Goal: Check status: Check status

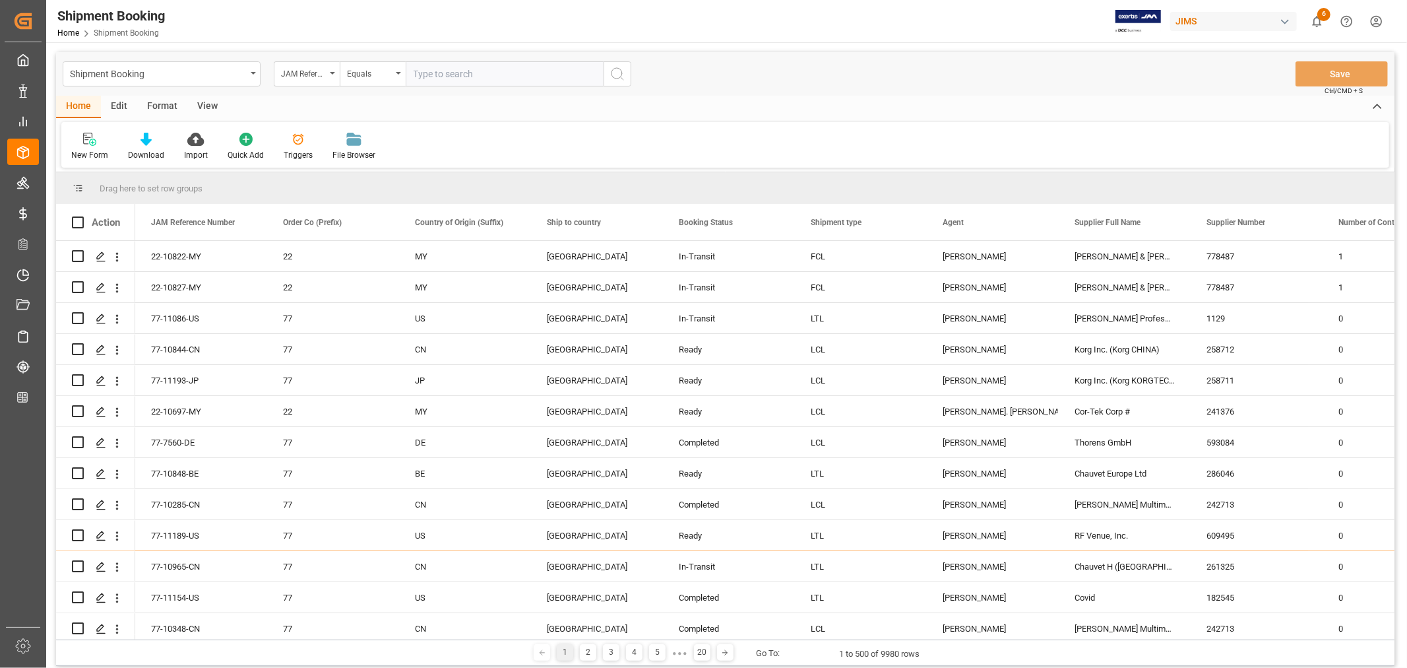
click at [1371, 23] on html "Created by potrace 1.15, written by Peter Selinger 2001-2017 Created by potrace…" at bounding box center [703, 334] width 1407 height 668
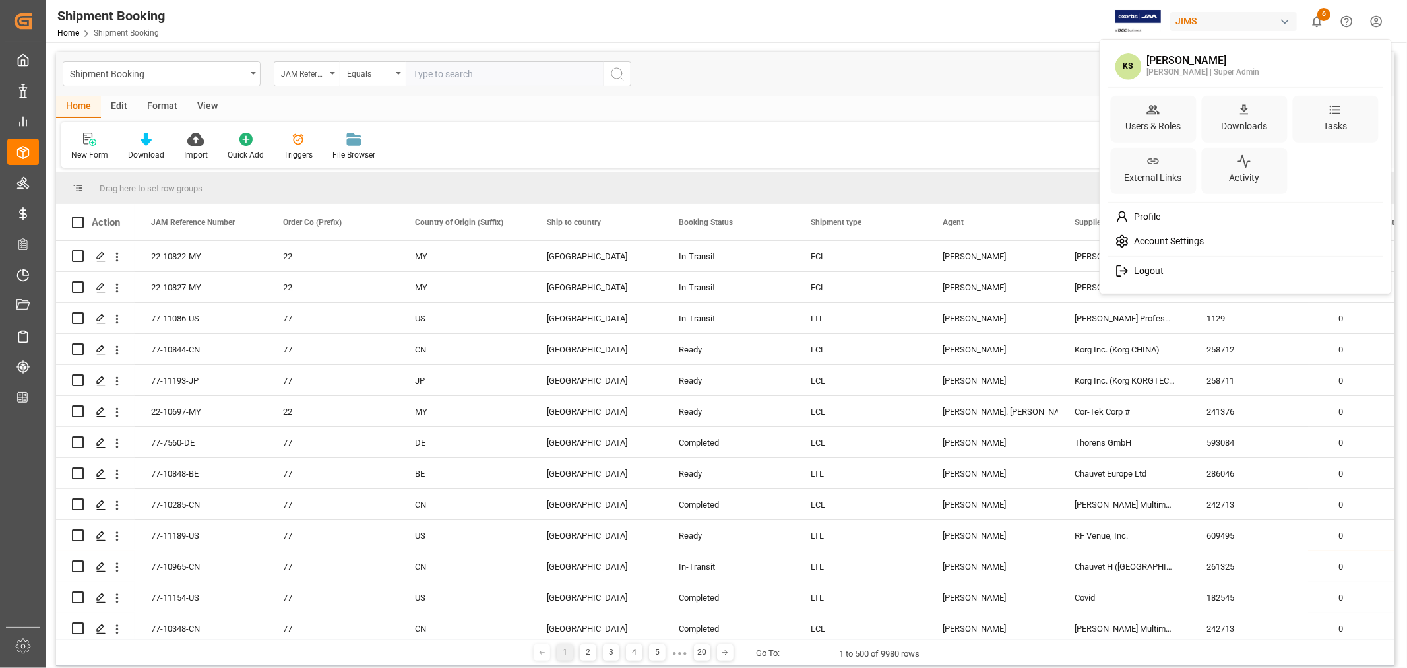
click at [1148, 271] on span "Logout" at bounding box center [1146, 271] width 35 height 12
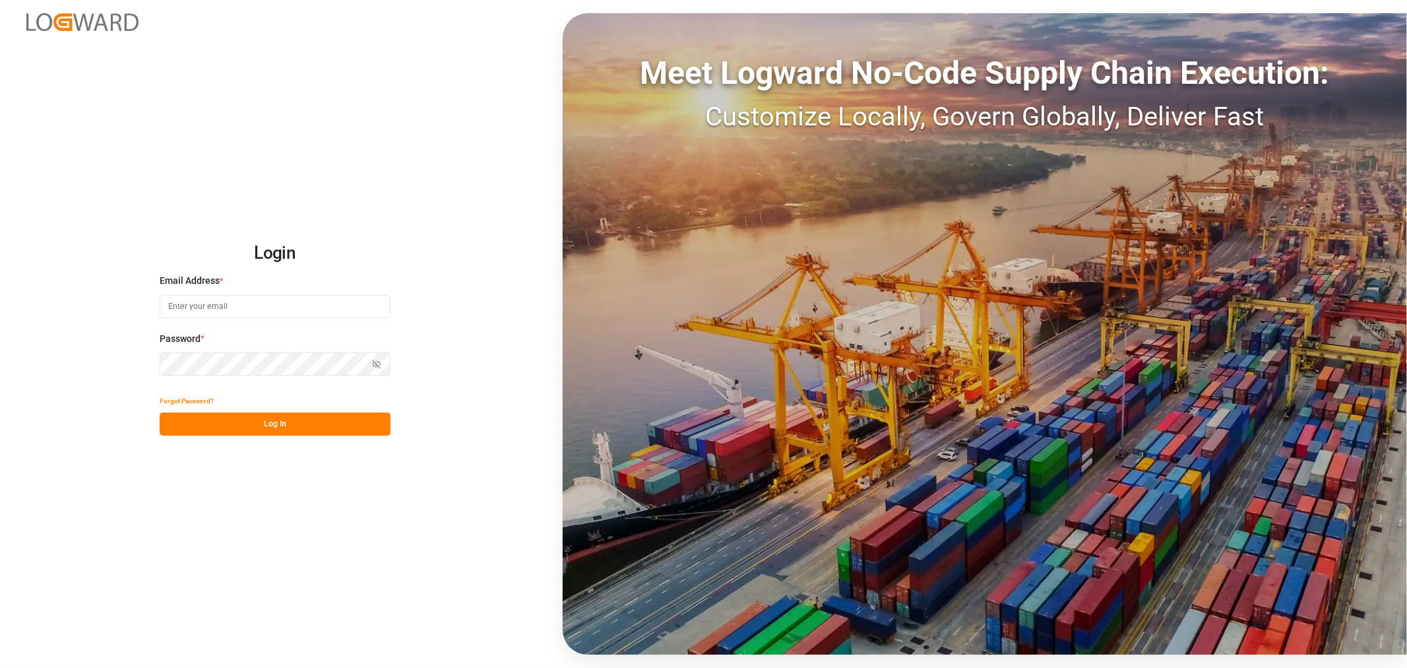
type input "kevin.schofield@jamindustries.com"
click at [242, 424] on button "Log In" at bounding box center [275, 423] width 231 height 23
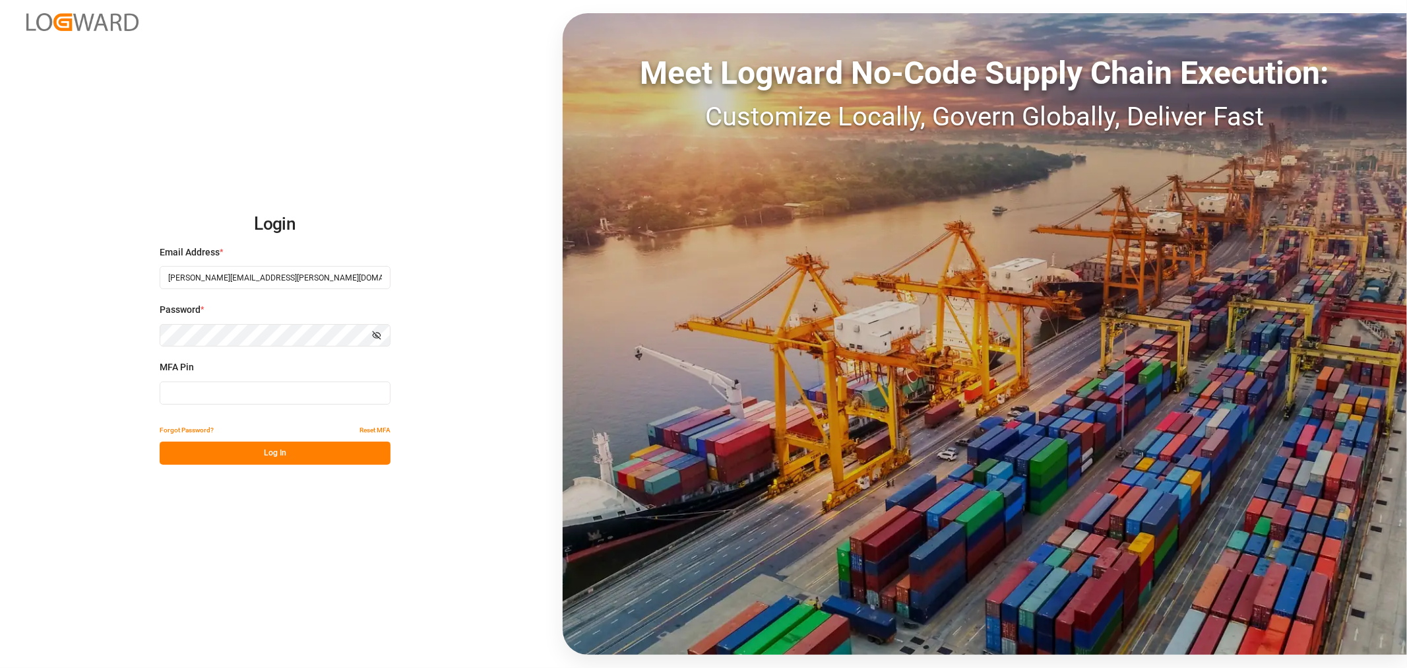
click at [221, 394] on input at bounding box center [275, 392] width 231 height 23
type input "787000"
click at [273, 453] on button "Log In" at bounding box center [275, 452] width 231 height 23
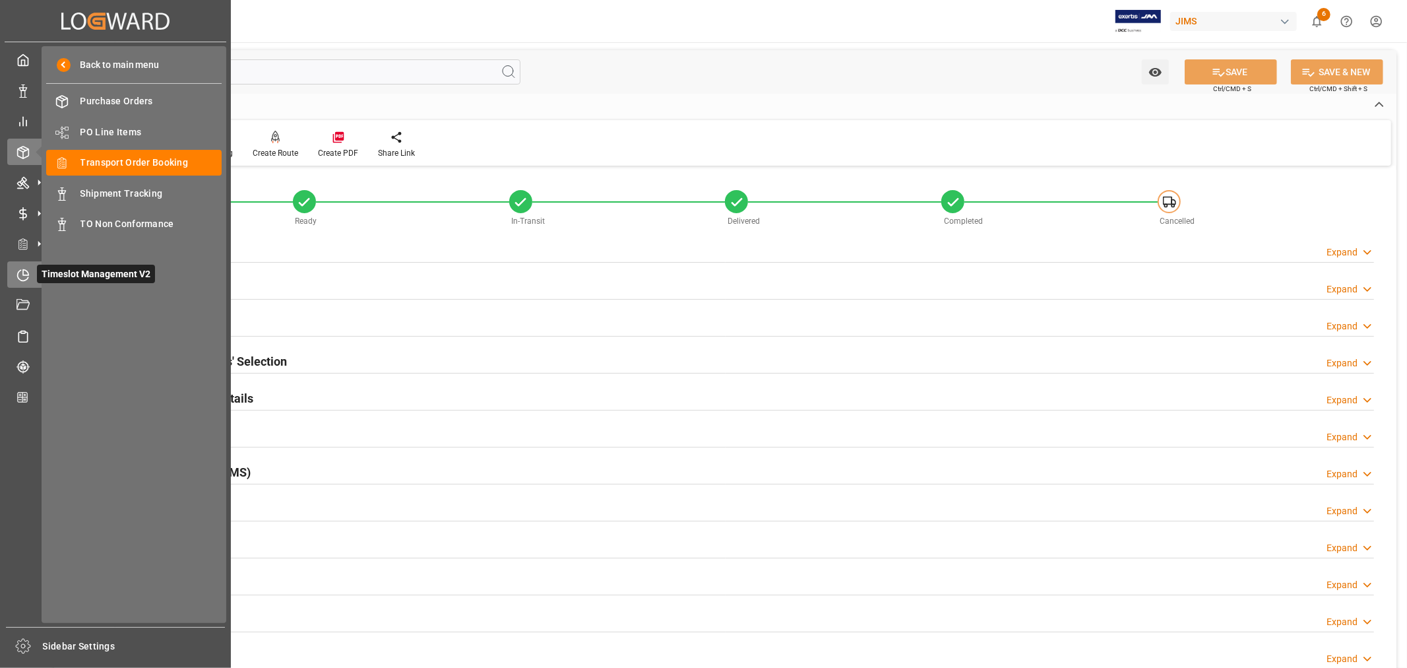
click at [25, 282] on div "Timeslot Management V2 Timeslot Management V2" at bounding box center [115, 274] width 216 height 26
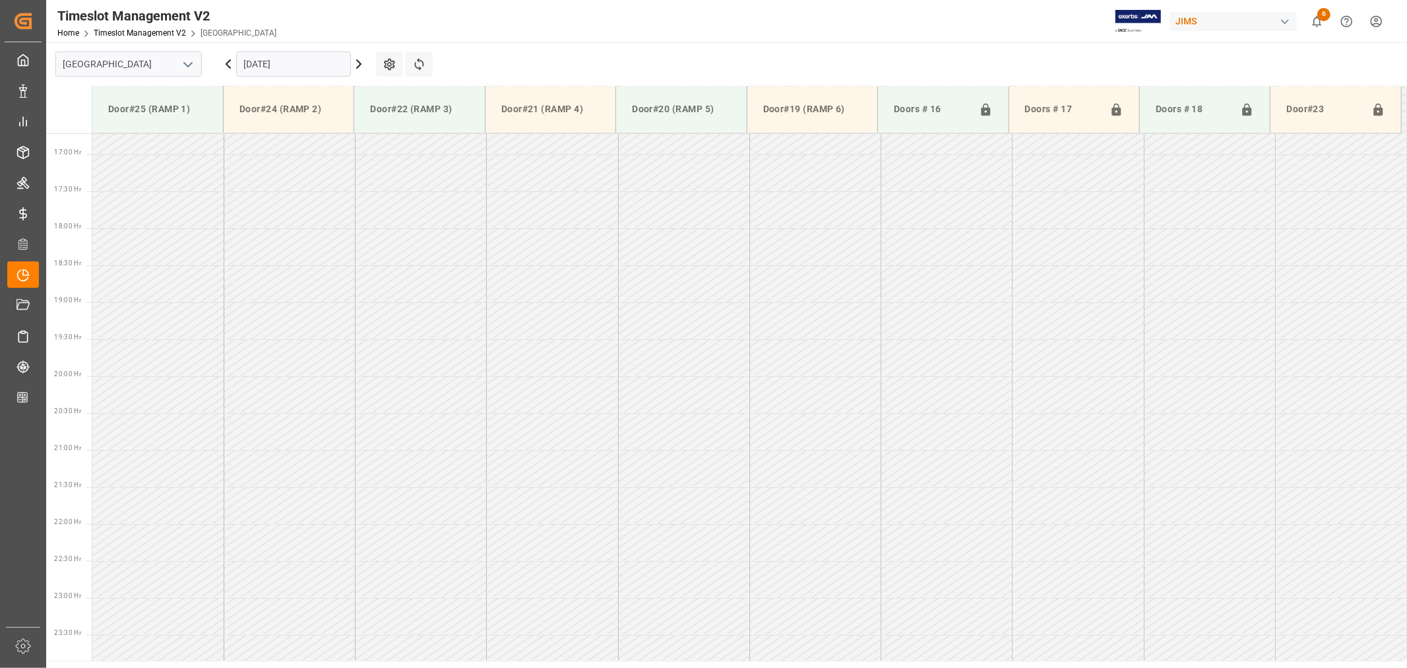
scroll to position [1245, 0]
click at [185, 58] on icon "open menu" at bounding box center [188, 65] width 16 height 16
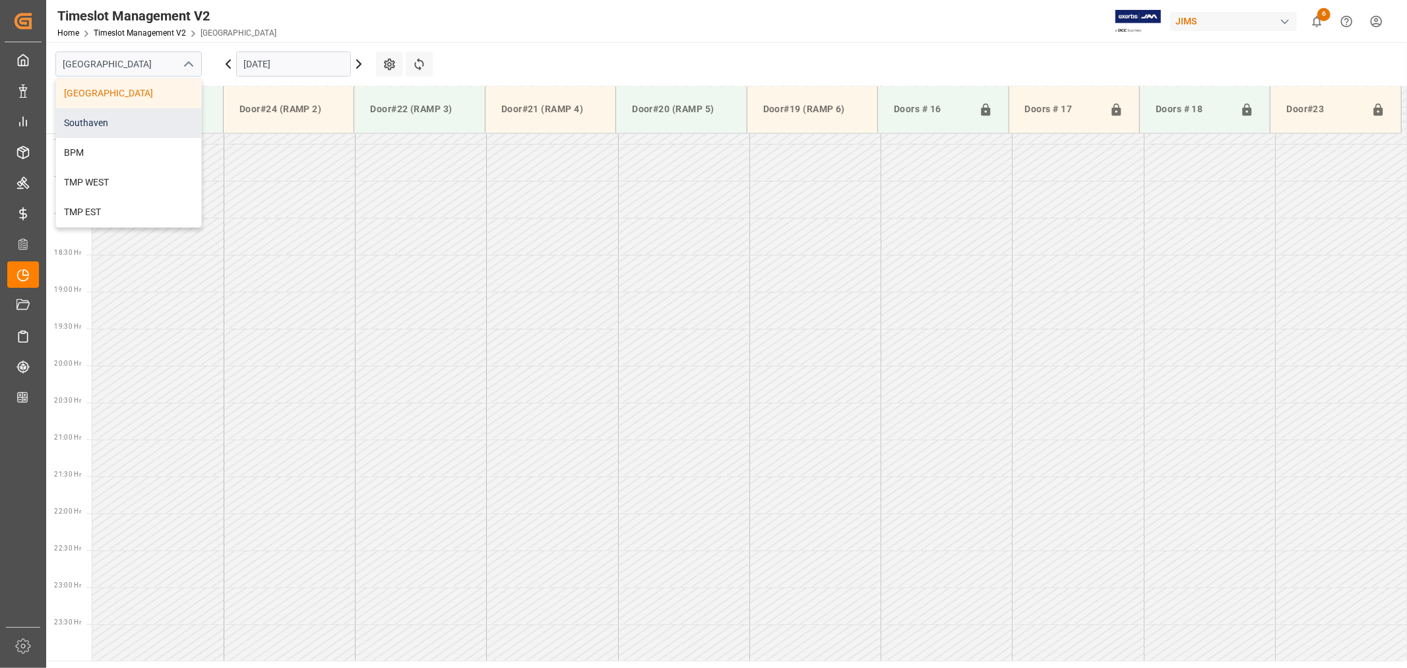
click at [127, 113] on div "Southaven" at bounding box center [128, 123] width 145 height 30
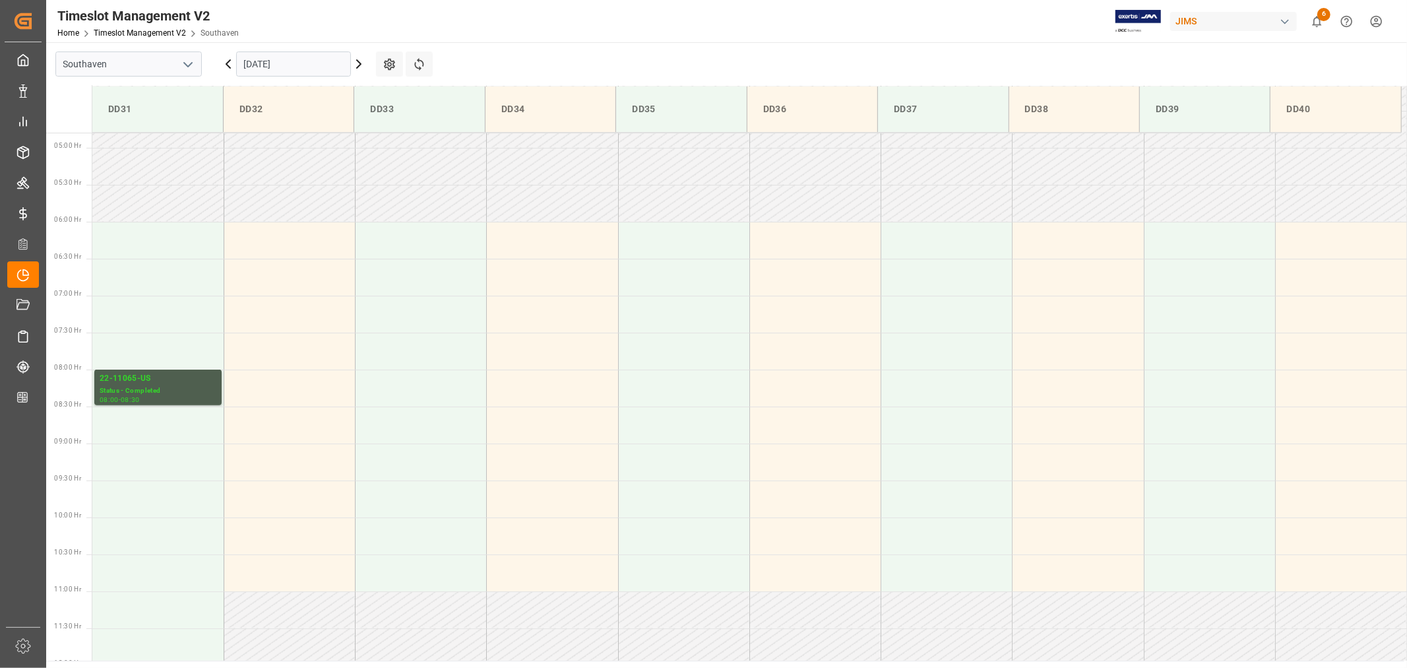
scroll to position [292, 0]
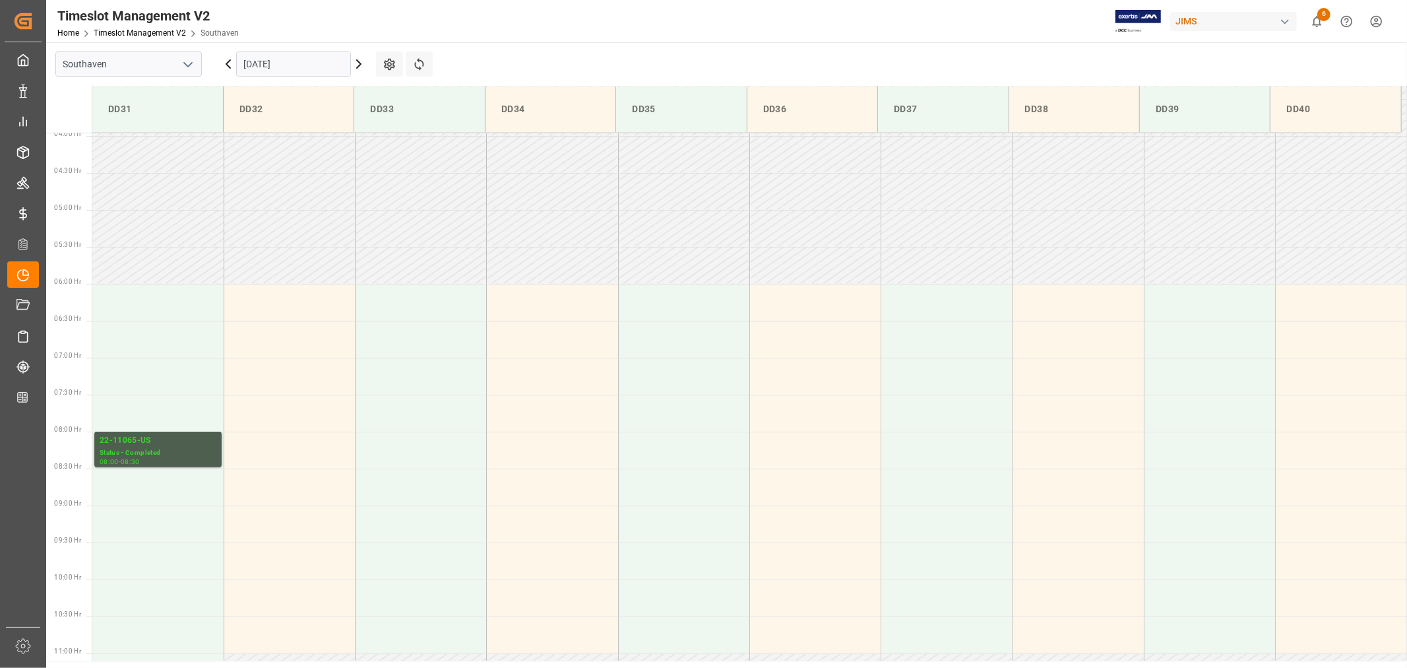
click at [281, 63] on input "[DATE]" at bounding box center [293, 63] width 115 height 25
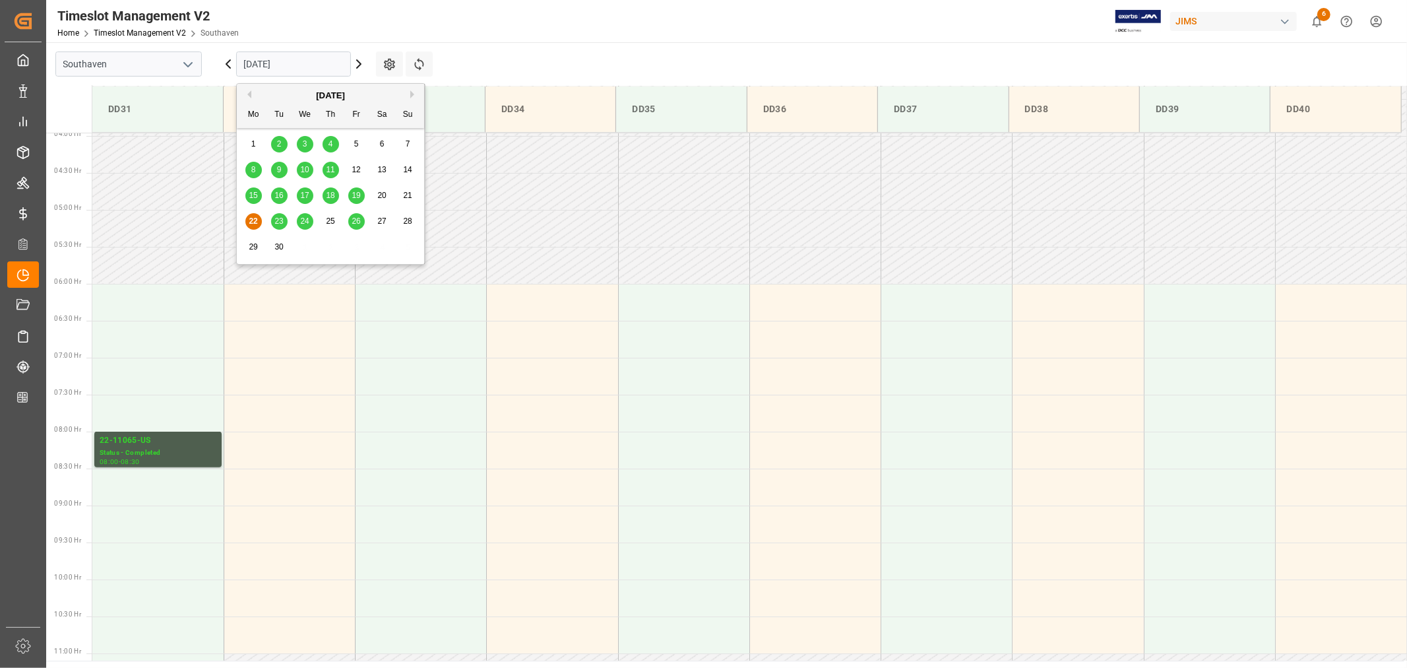
click at [271, 221] on div "23" at bounding box center [279, 222] width 16 height 16
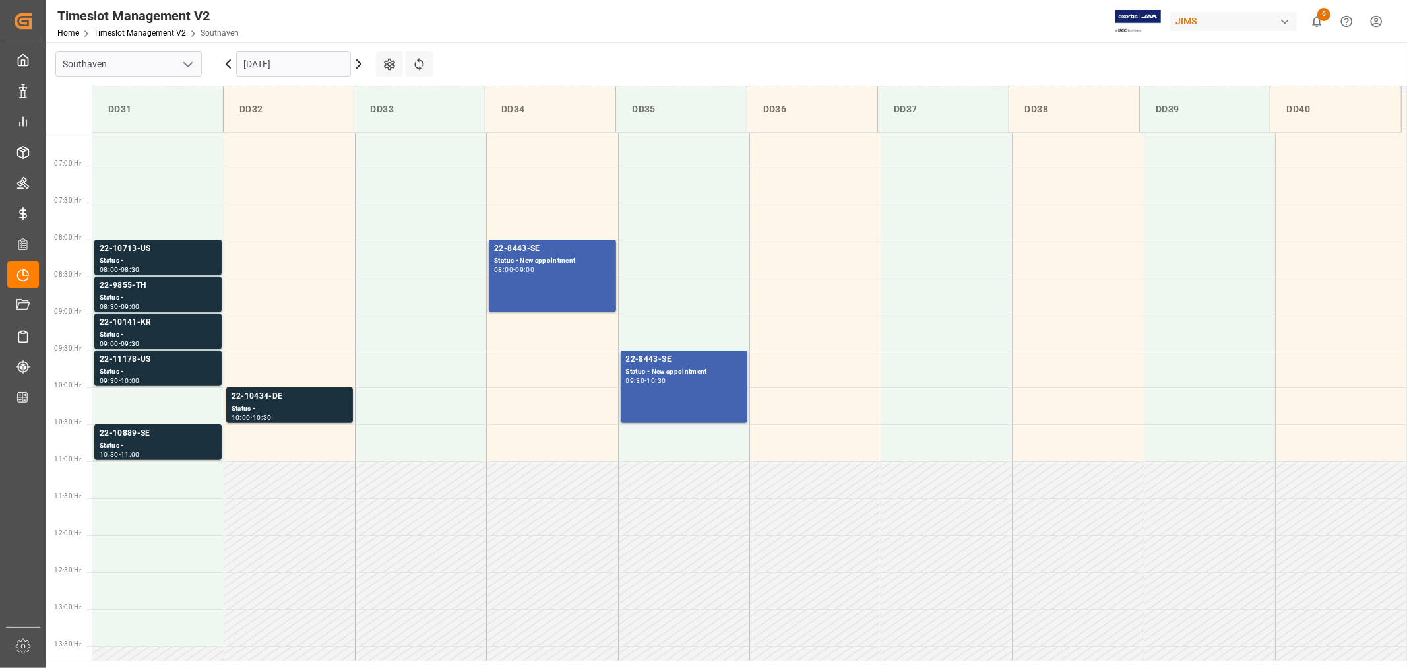
scroll to position [366, 0]
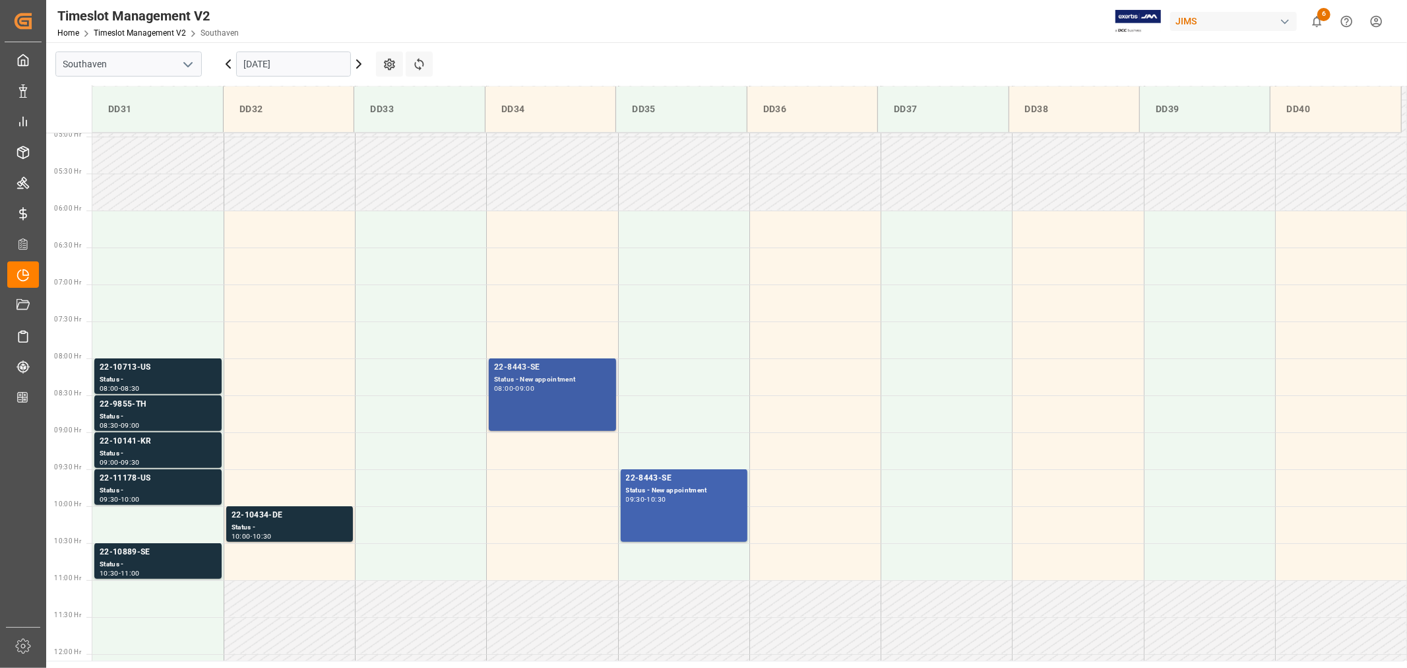
click at [522, 363] on div "22-8443-SE" at bounding box center [552, 367] width 116 height 13
click at [666, 494] on div "Status - New appointment" at bounding box center [684, 490] width 116 height 11
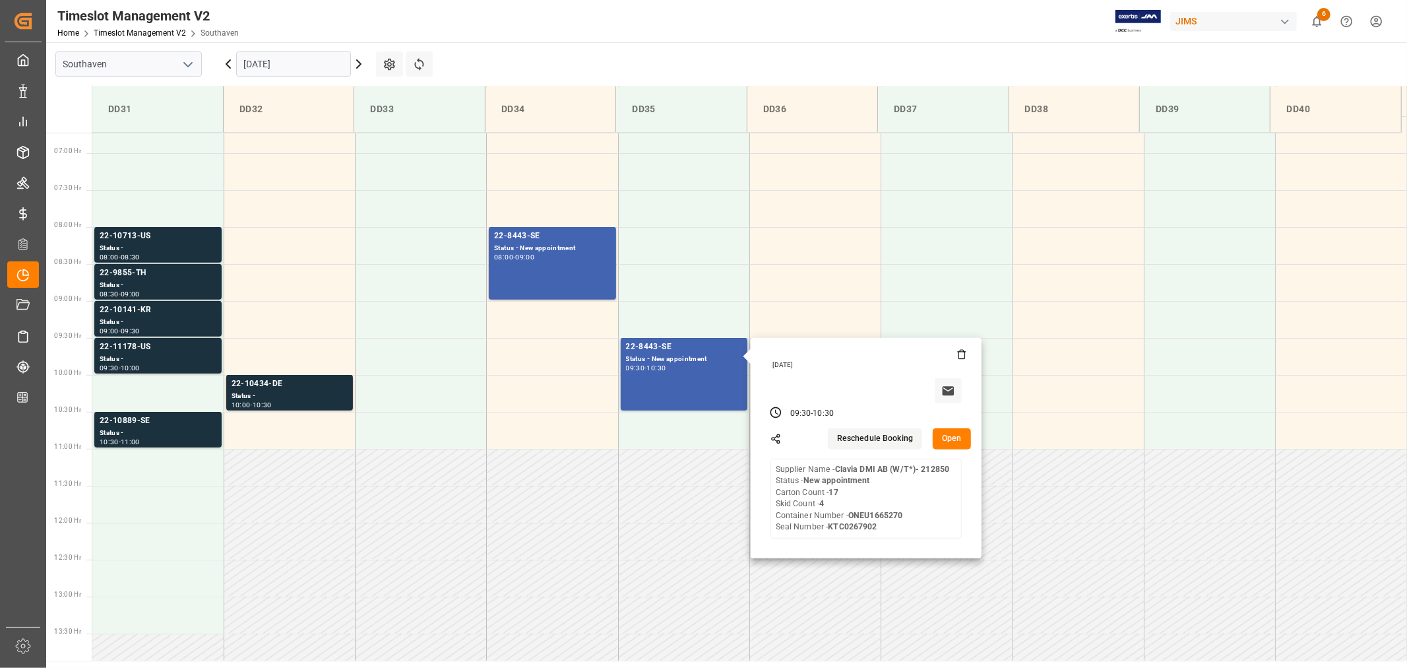
scroll to position [512, 0]
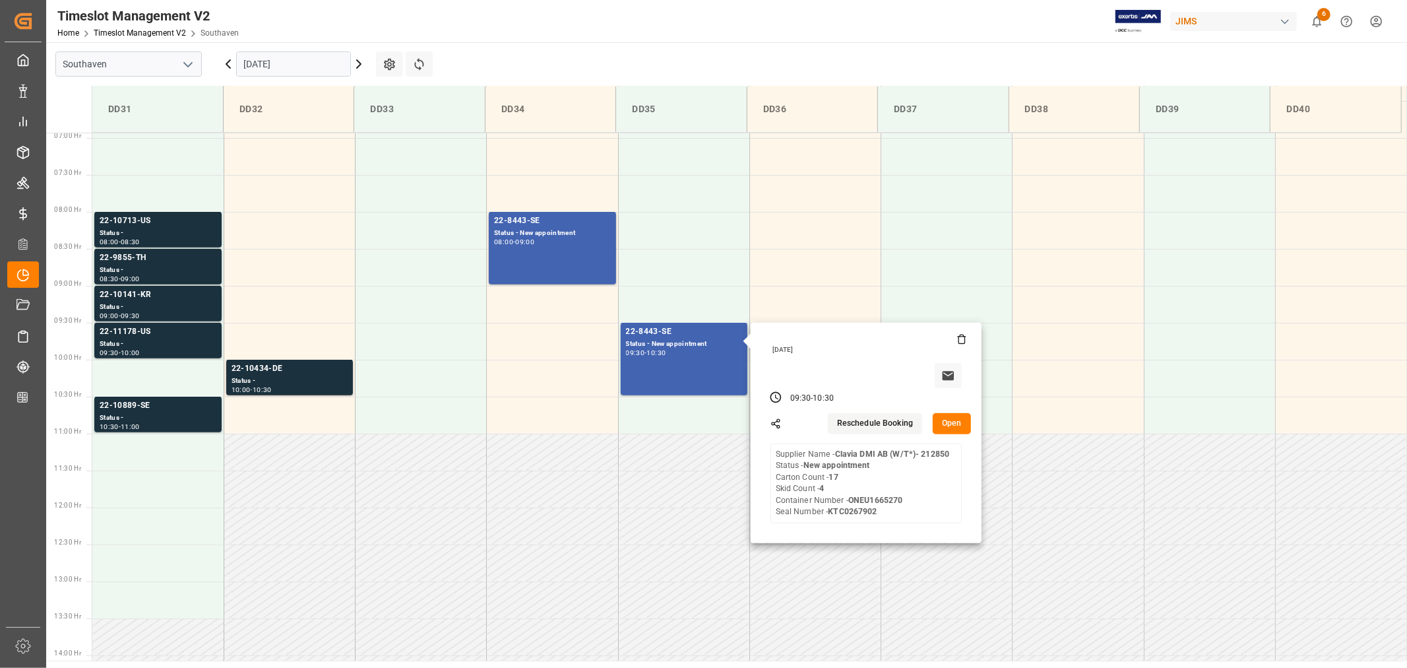
click at [288, 63] on input "09-23-2025" at bounding box center [293, 63] width 115 height 25
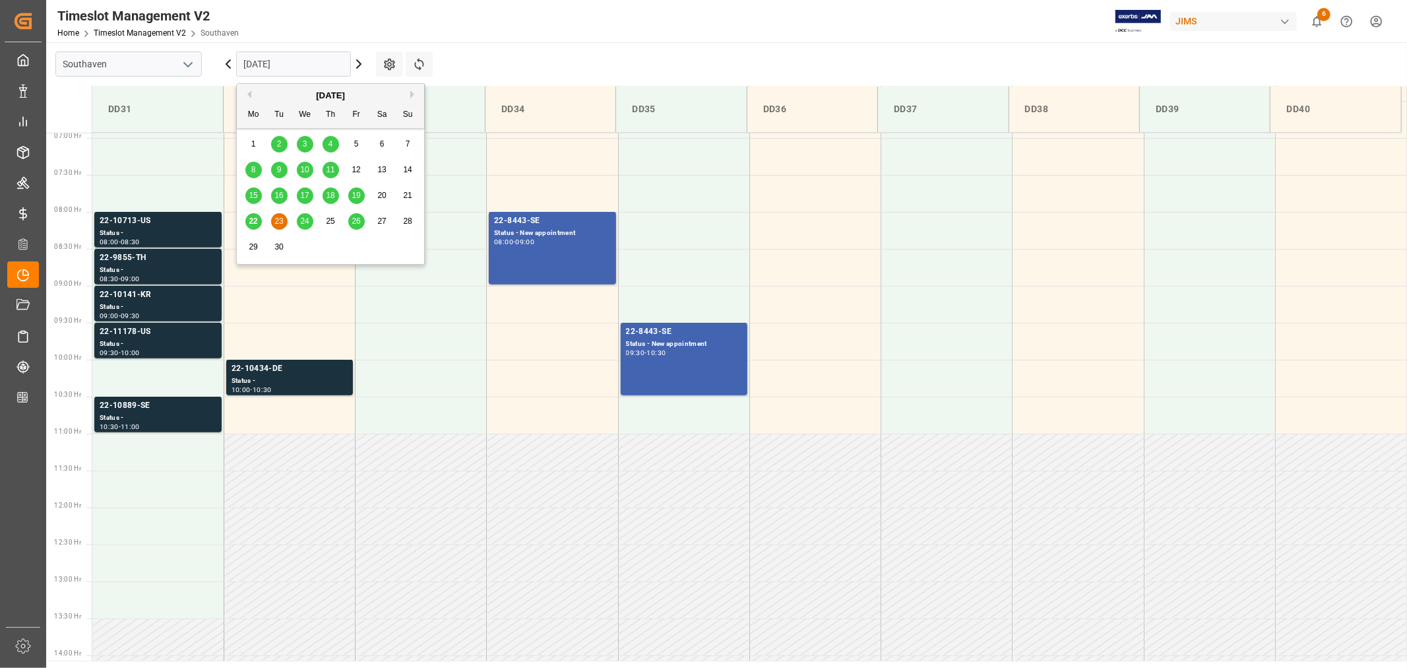
click at [302, 220] on span "24" at bounding box center [304, 220] width 9 height 9
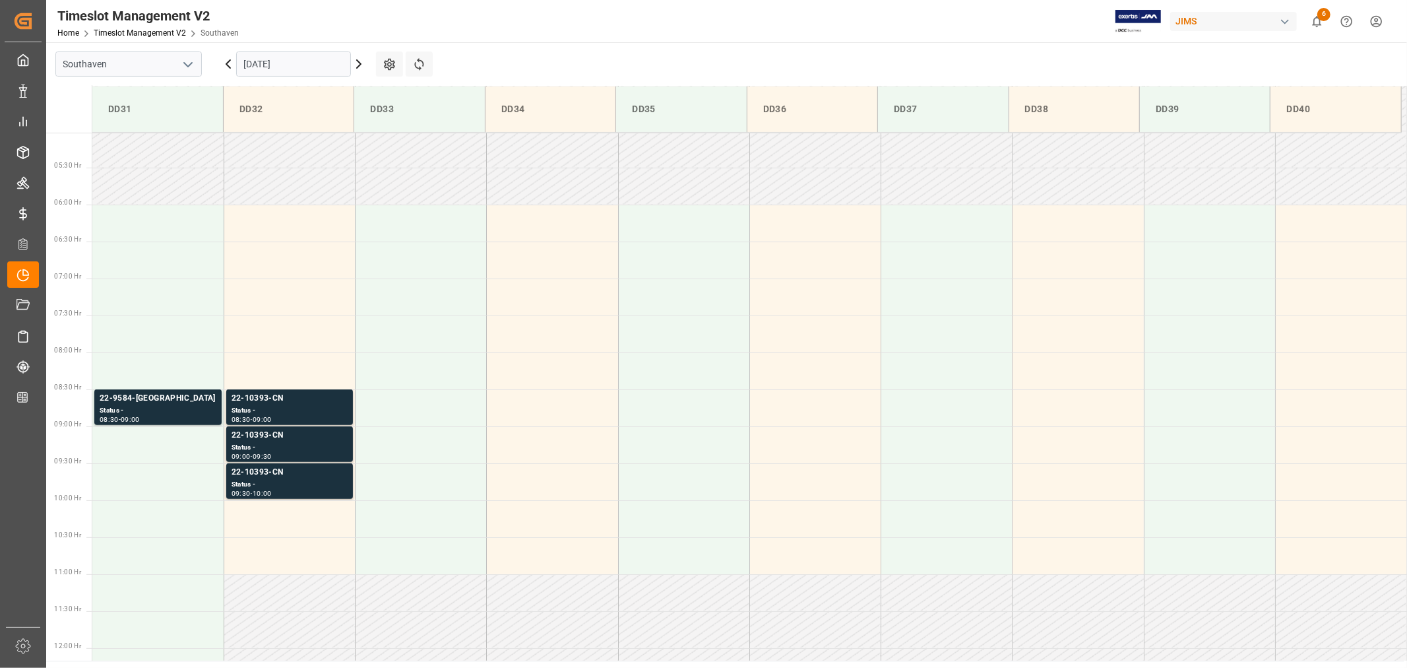
scroll to position [364, 0]
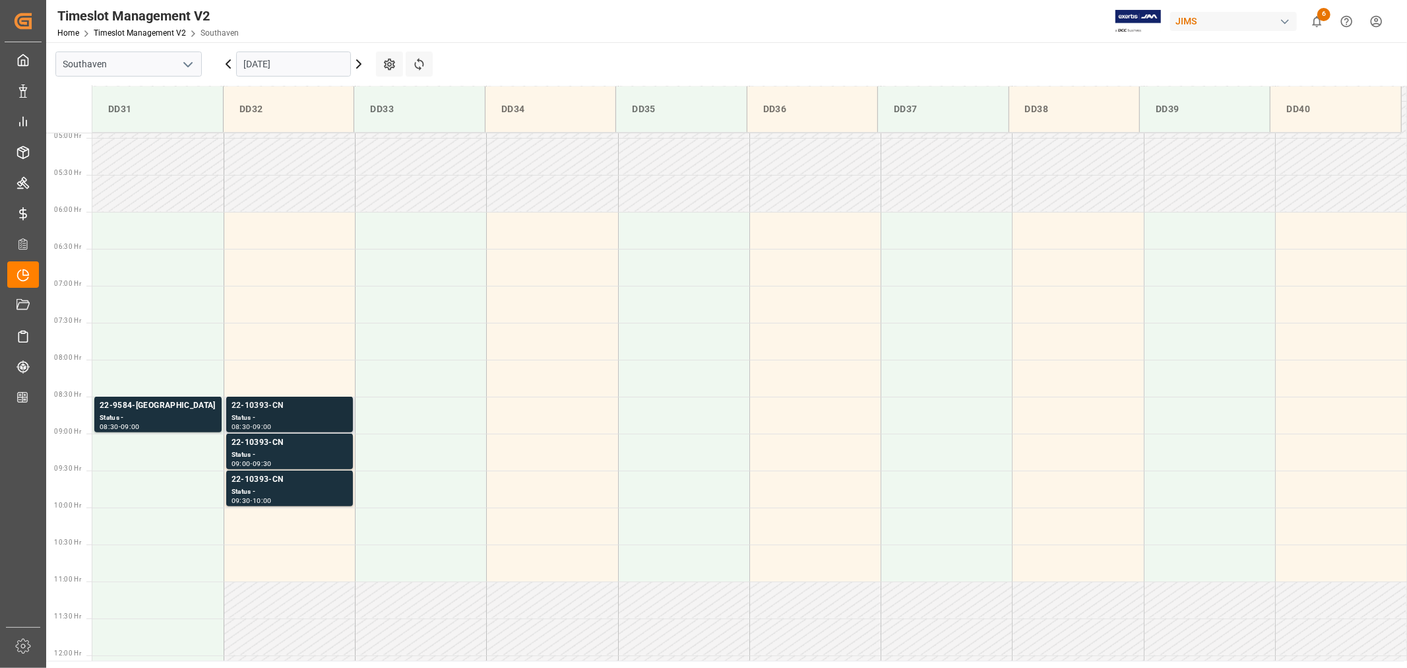
click at [260, 407] on div "22-10393-CN" at bounding box center [290, 405] width 116 height 13
click at [258, 443] on div "22-10393-CN" at bounding box center [290, 442] width 116 height 13
click at [269, 406] on div "22-10393-CN" at bounding box center [290, 405] width 116 height 13
click at [264, 444] on div "22-10393-CN" at bounding box center [290, 442] width 116 height 13
click at [267, 480] on div "22-10393-CN" at bounding box center [290, 479] width 116 height 13
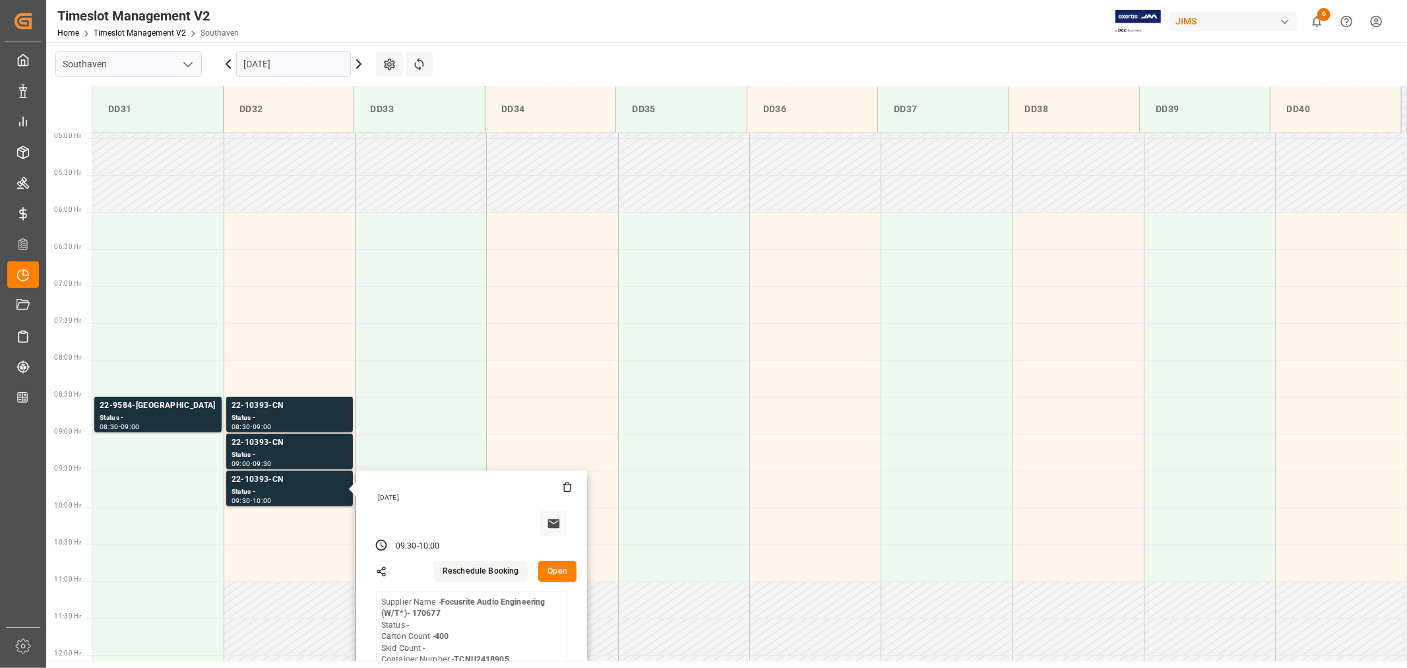
scroll to position [437, 0]
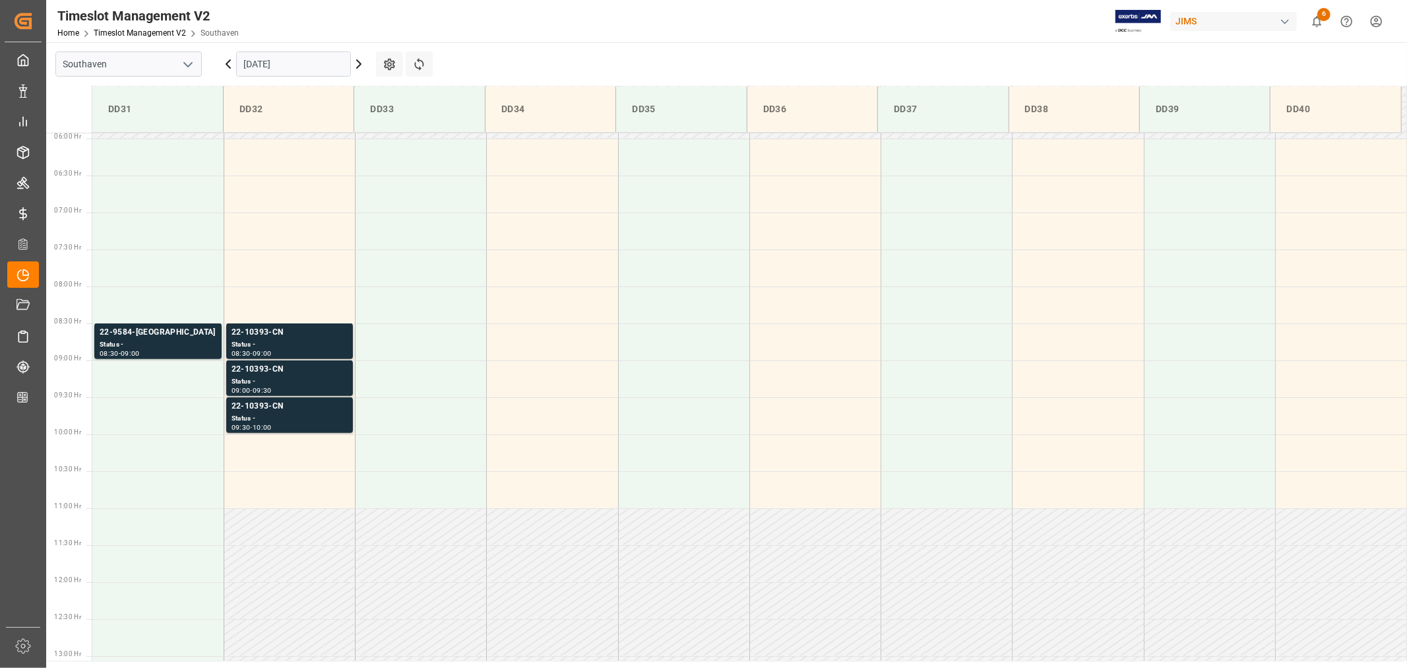
click at [274, 373] on div "22-10393-CN" at bounding box center [290, 369] width 116 height 13
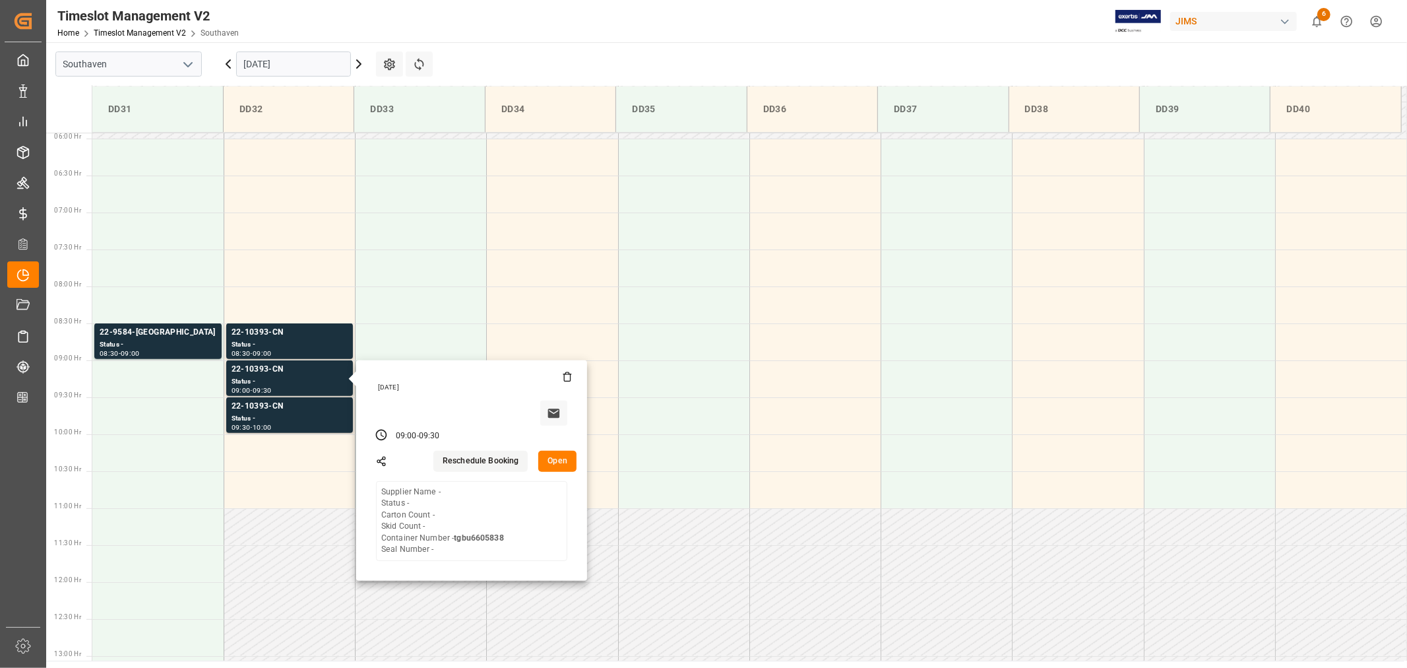
click at [290, 66] on input "09-24-2025" at bounding box center [293, 63] width 115 height 25
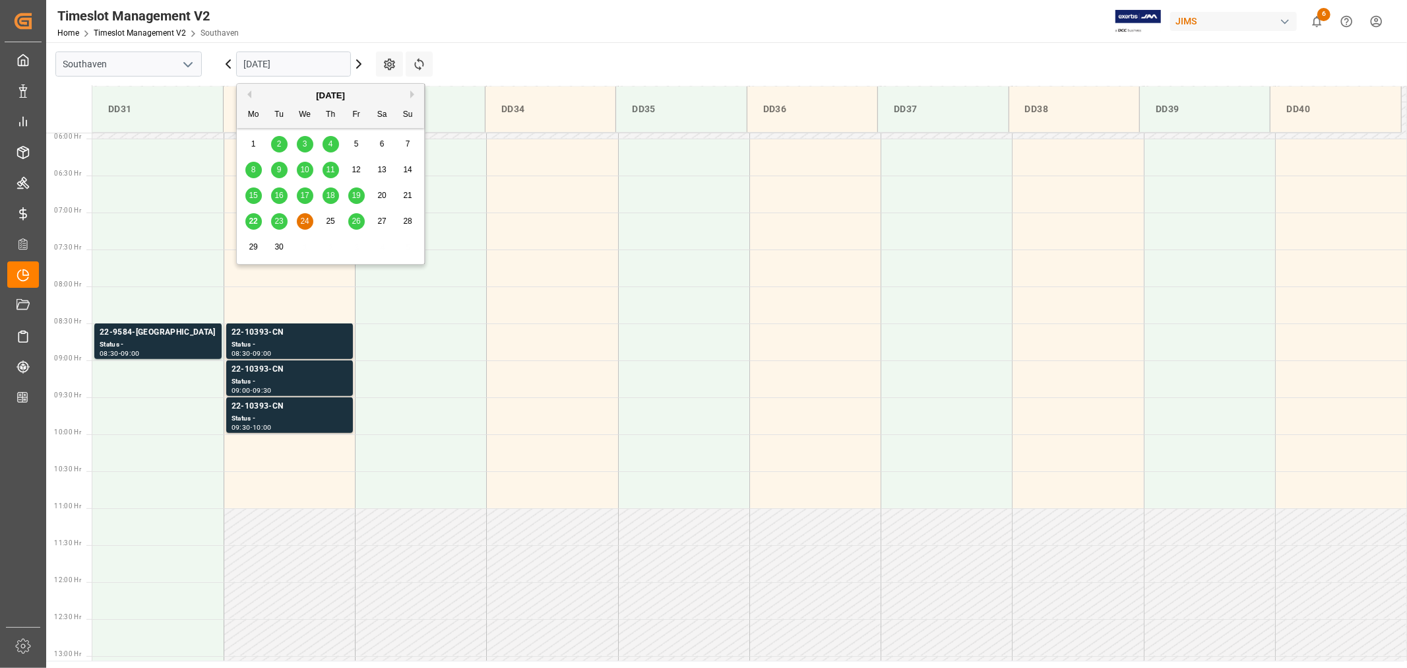
click at [357, 222] on span "26" at bounding box center [356, 220] width 9 height 9
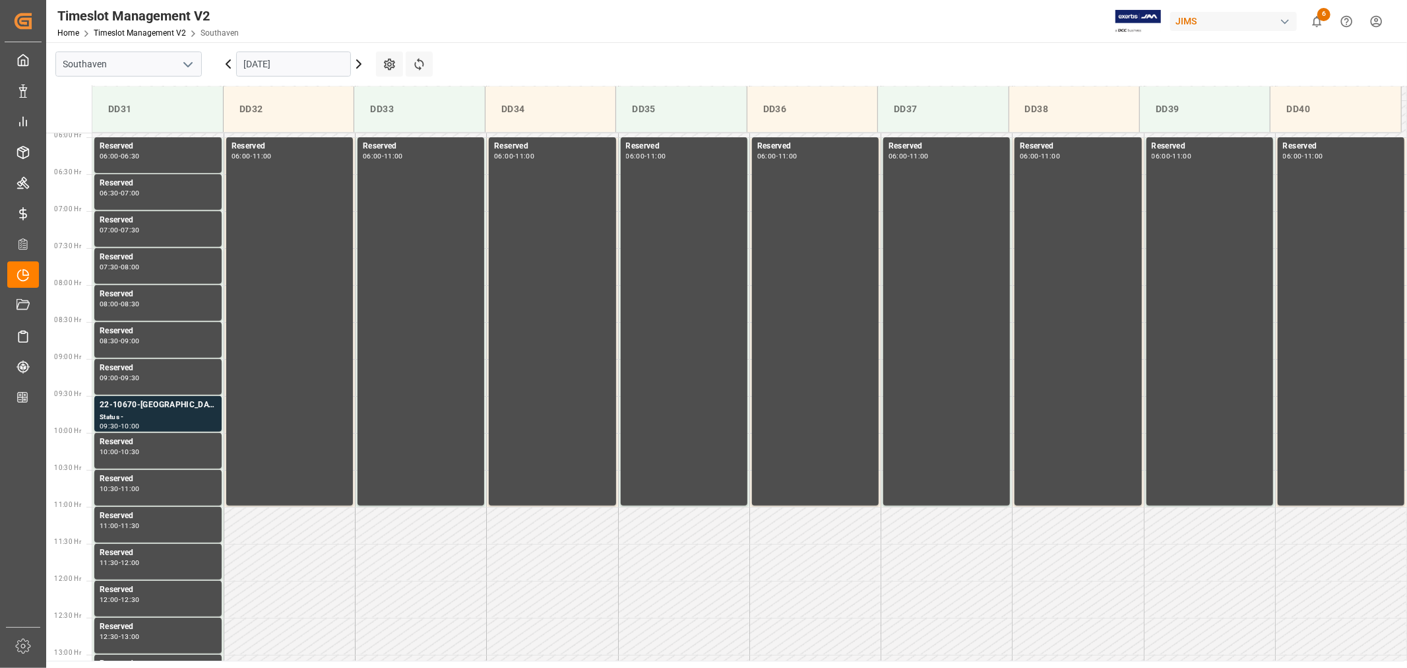
scroll to position [358, 0]
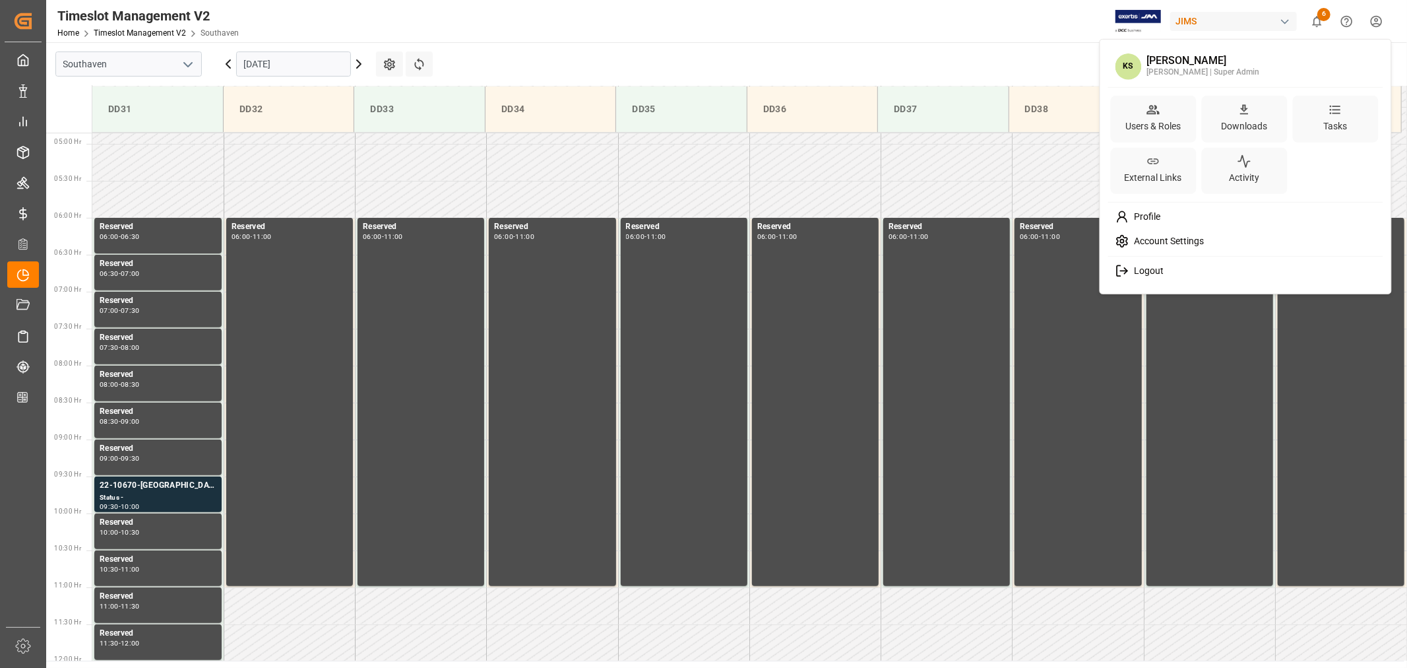
click at [1377, 18] on html "Created by potrace 1.15, written by Peter Selinger 2001-2017 Created by potrace…" at bounding box center [703, 334] width 1407 height 668
click at [1138, 268] on span "Logout" at bounding box center [1146, 271] width 35 height 12
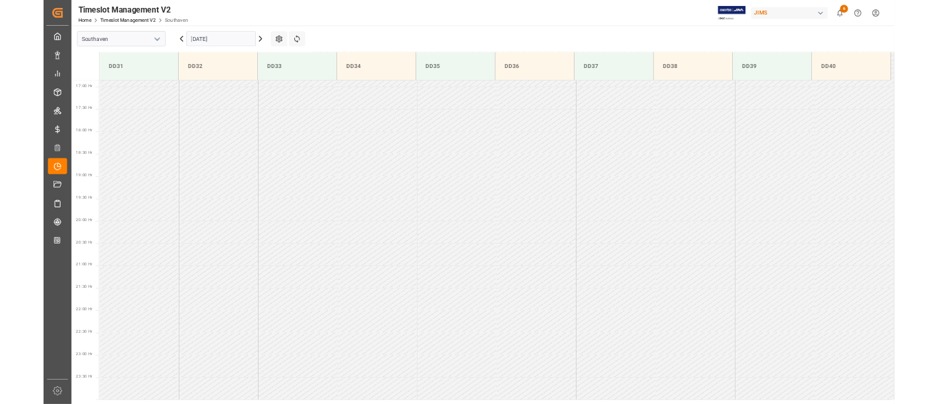
scroll to position [1244, 0]
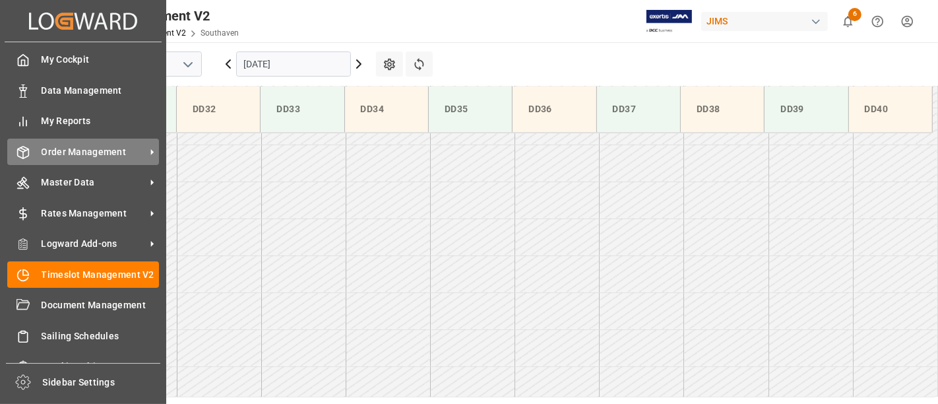
click at [77, 150] on span "Order Management" at bounding box center [94, 152] width 104 height 14
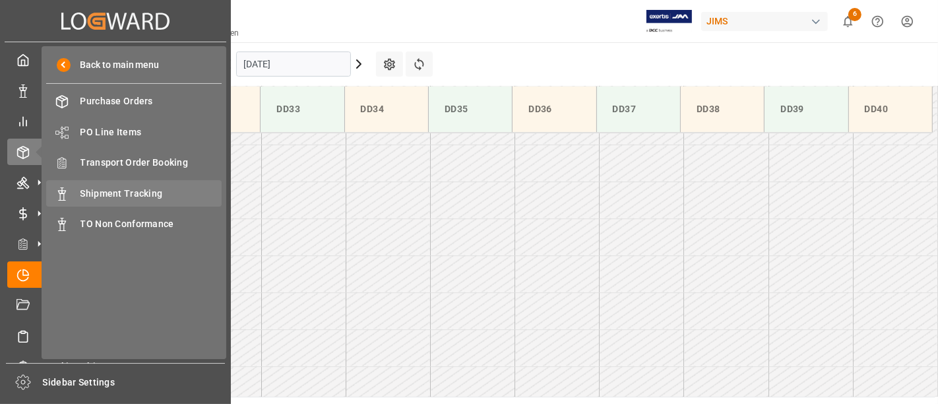
click at [139, 191] on span "Shipment Tracking" at bounding box center [152, 194] width 142 height 14
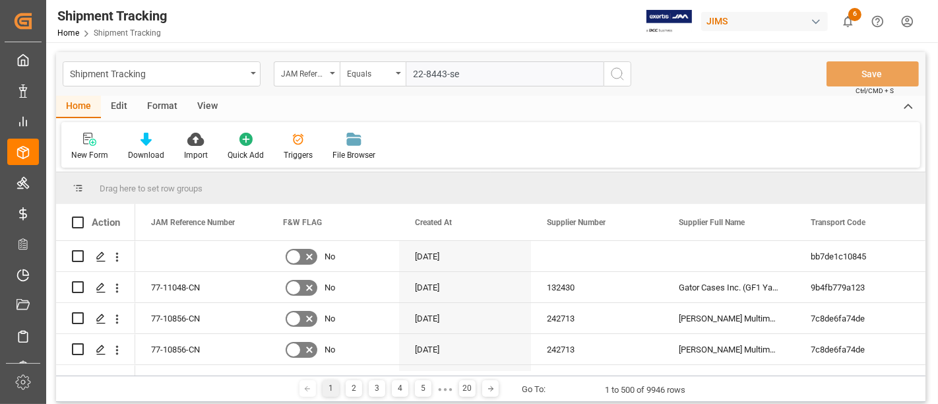
type input "22-8443-se"
click at [618, 75] on icon "search button" at bounding box center [618, 74] width 16 height 16
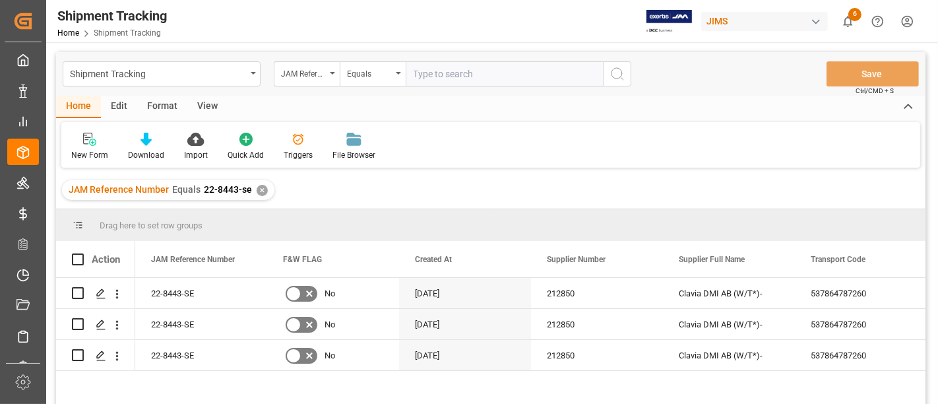
click at [203, 105] on div "View" at bounding box center [207, 107] width 40 height 22
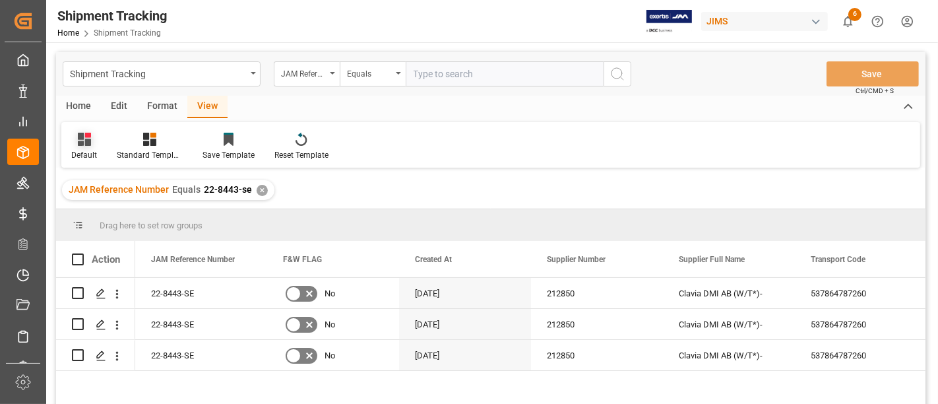
click at [92, 151] on div "Default" at bounding box center [84, 155] width 26 height 12
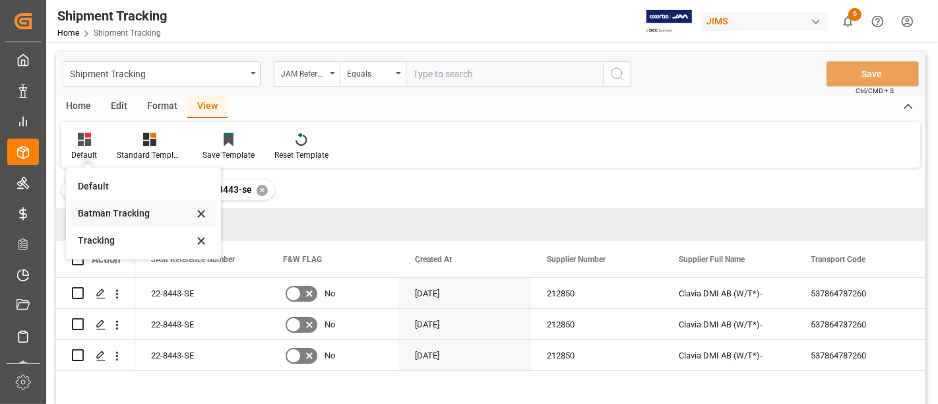
click at [115, 212] on div "Batman Tracking" at bounding box center [135, 214] width 115 height 14
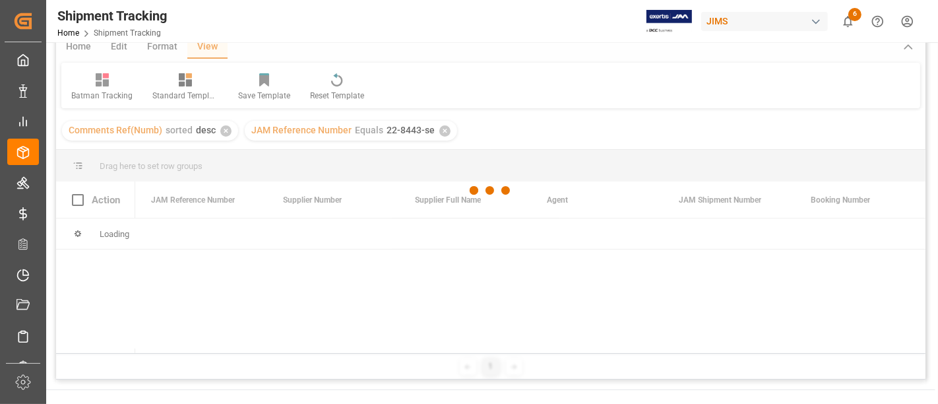
scroll to position [48, 0]
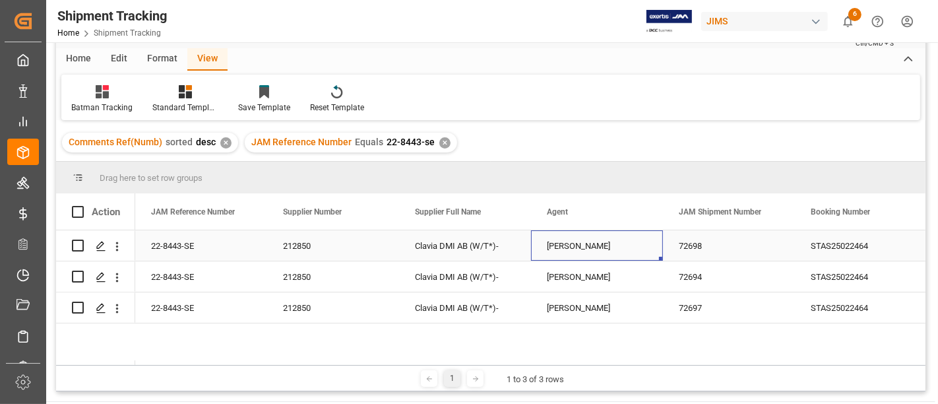
click at [567, 240] on div "[PERSON_NAME]" at bounding box center [597, 246] width 100 height 30
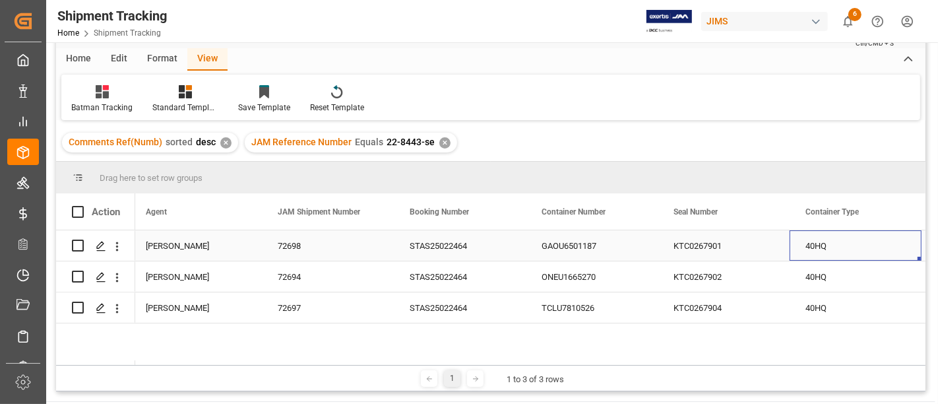
scroll to position [0, 533]
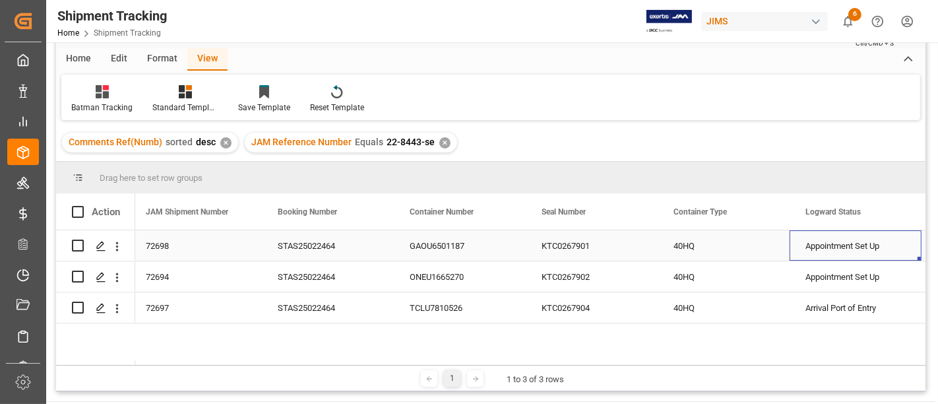
click at [451, 245] on div "GAOU6501187" at bounding box center [460, 245] width 132 height 30
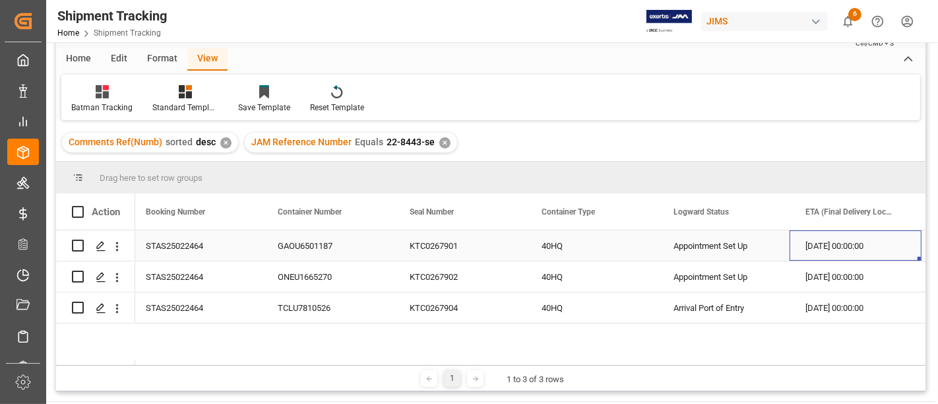
scroll to position [0, 797]
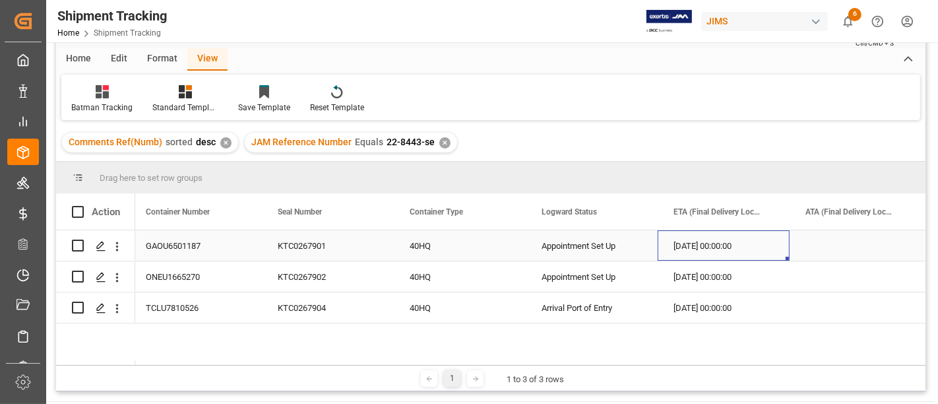
click at [765, 242] on div "[DATE] 00:00:00" at bounding box center [724, 245] width 132 height 30
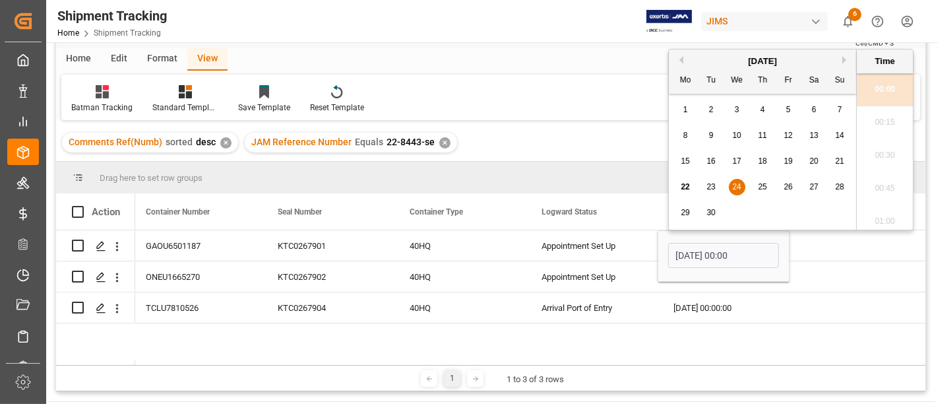
click at [711, 185] on span "23" at bounding box center [711, 186] width 9 height 9
type input "09-23-2025 00:00"
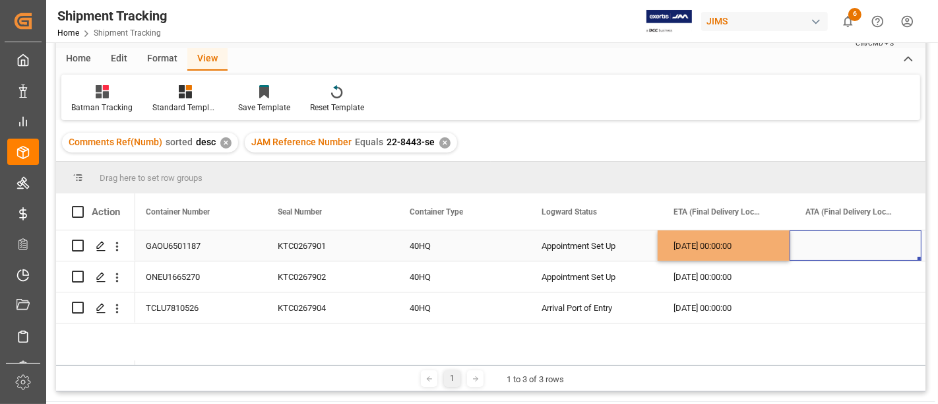
click at [813, 245] on div "Press SPACE to select this row." at bounding box center [856, 245] width 132 height 30
click at [724, 241] on div "09-23-2025 00:00:00" at bounding box center [724, 245] width 132 height 30
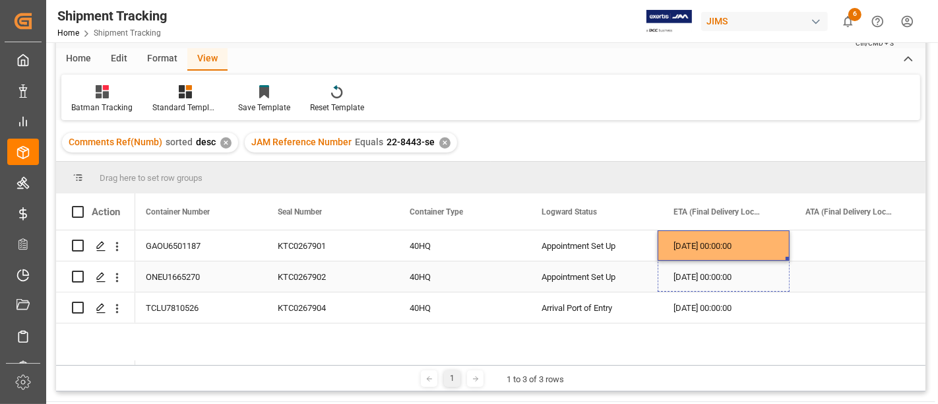
drag, startPoint x: 786, startPoint y: 259, endPoint x: 779, endPoint y: 282, distance: 24.8
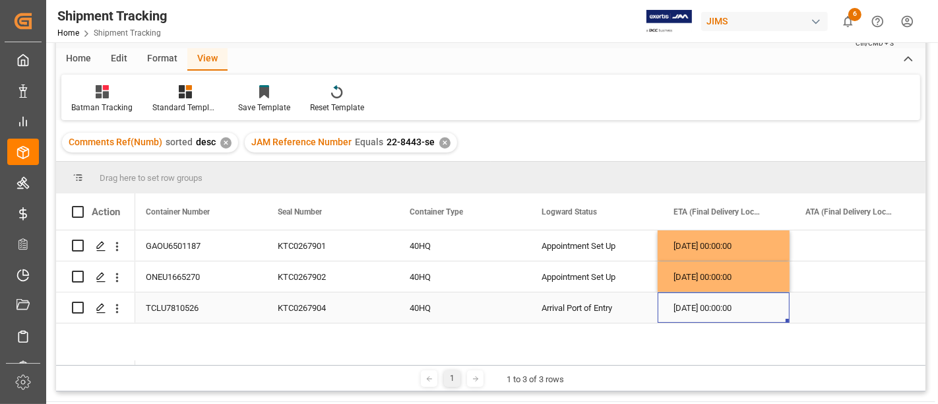
click at [723, 308] on div "[DATE] 00:00:00" at bounding box center [724, 307] width 132 height 30
click at [725, 306] on div "[DATE] 00:00:00" at bounding box center [724, 307] width 132 height 30
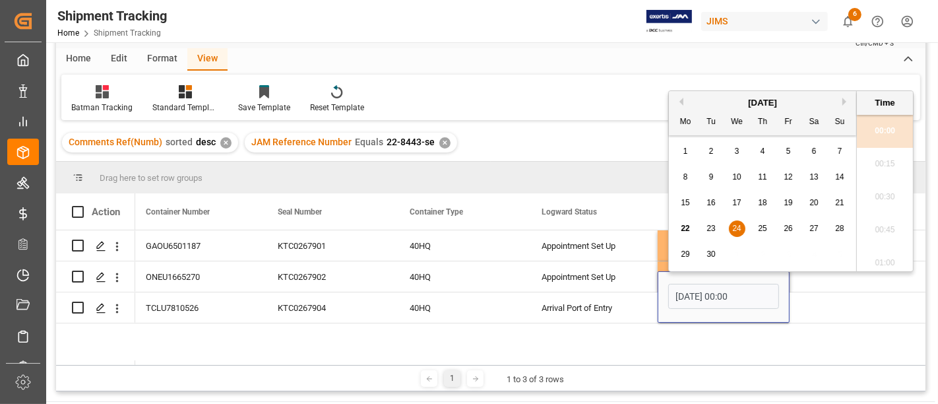
click at [787, 225] on span "26" at bounding box center [788, 228] width 9 height 9
type input "09-26-2025 00:00"
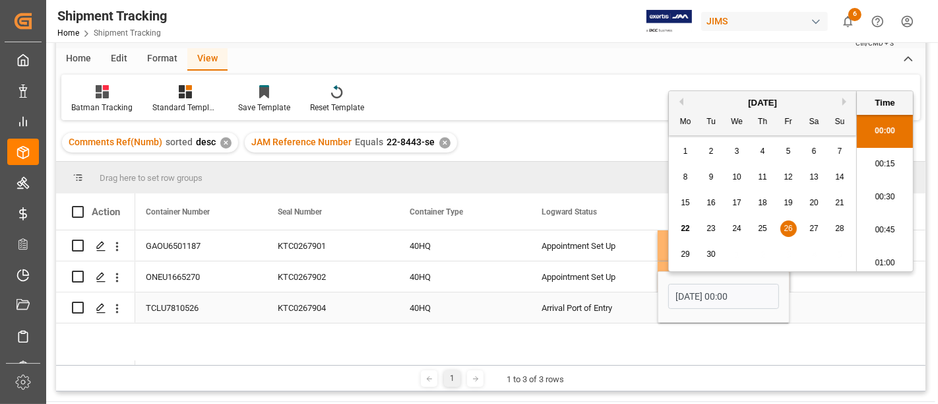
click at [814, 310] on div "Press SPACE to select this row." at bounding box center [856, 307] width 132 height 30
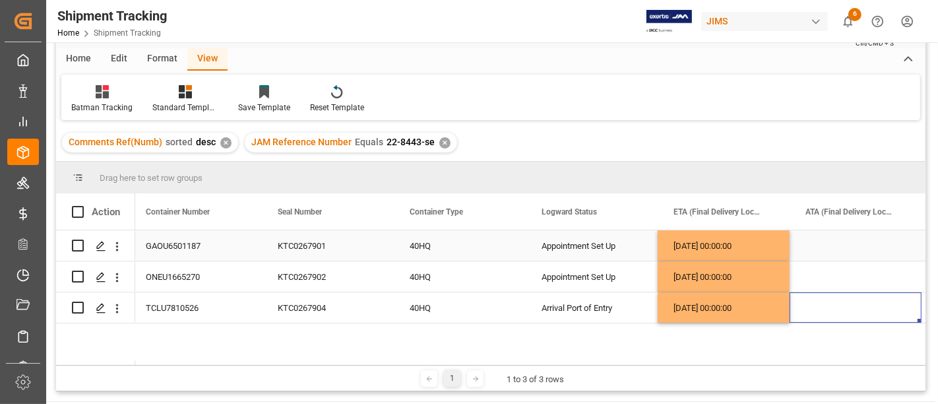
click at [810, 249] on div "Press SPACE to select this row." at bounding box center [856, 245] width 132 height 30
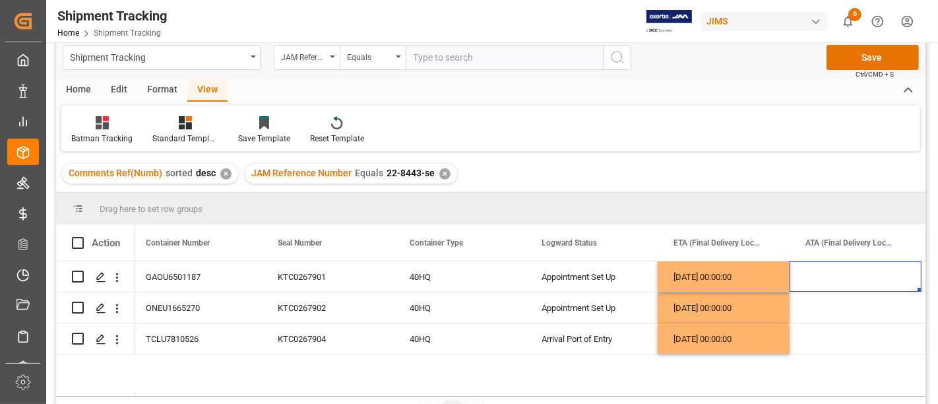
scroll to position [0, 0]
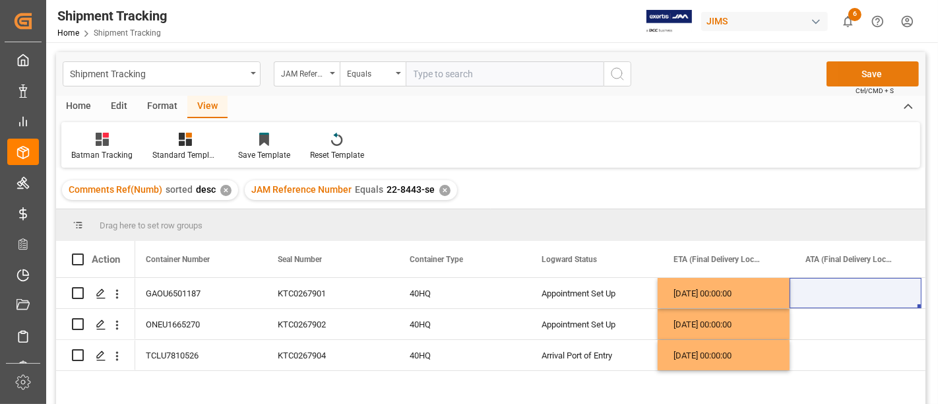
click at [868, 69] on button "Save" at bounding box center [873, 73] width 92 height 25
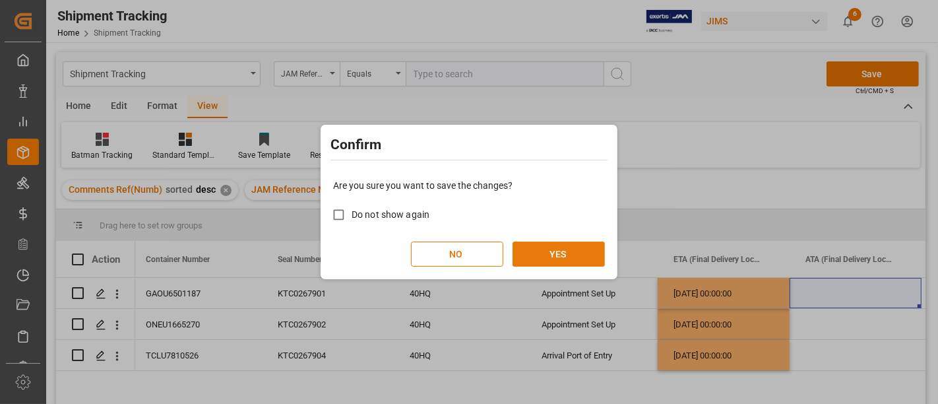
click at [550, 251] on button "YES" at bounding box center [559, 254] width 92 height 25
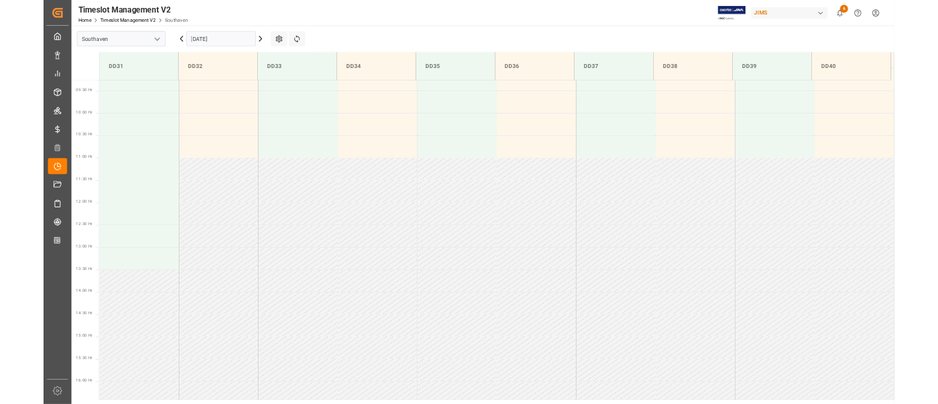
scroll to position [830, 0]
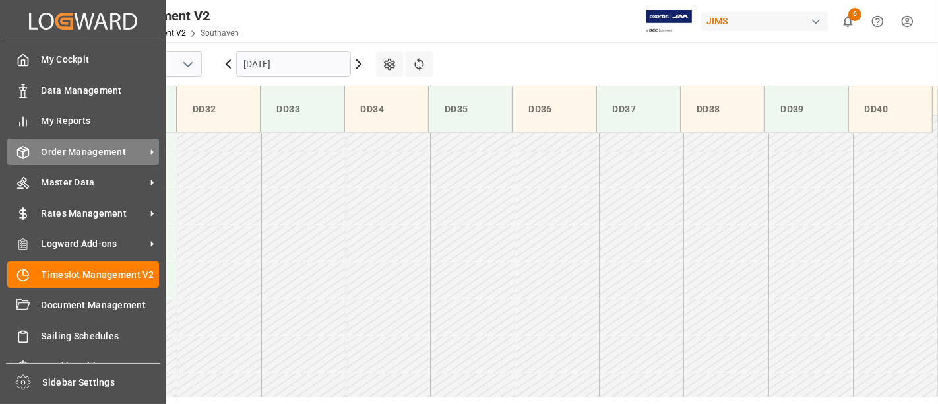
click at [77, 150] on span "Order Management" at bounding box center [94, 152] width 104 height 14
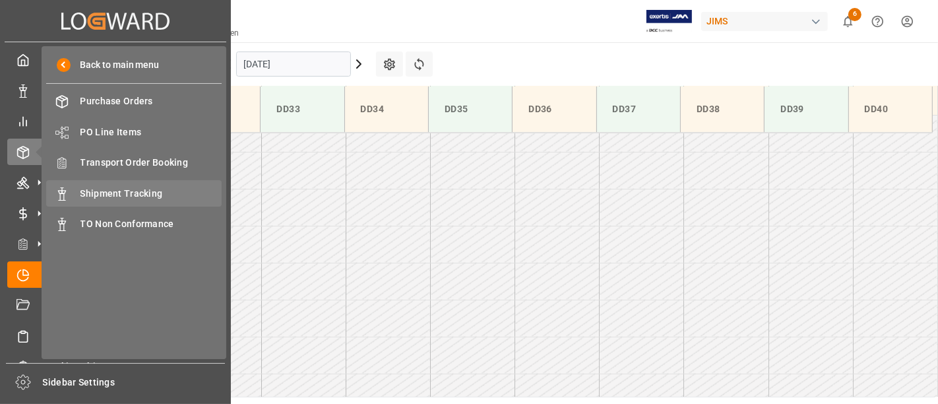
click at [148, 185] on div "Shipment Tracking Shipment Tracking" at bounding box center [134, 193] width 176 height 26
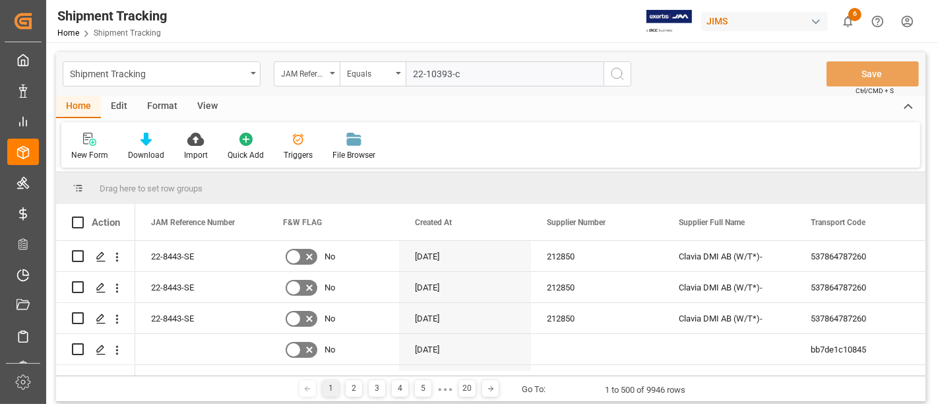
type input "22-10393-cn"
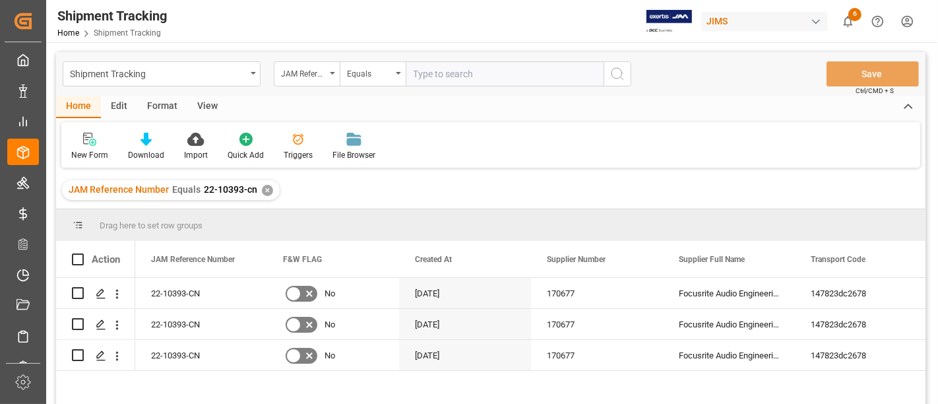
click at [205, 106] on div "View" at bounding box center [207, 107] width 40 height 22
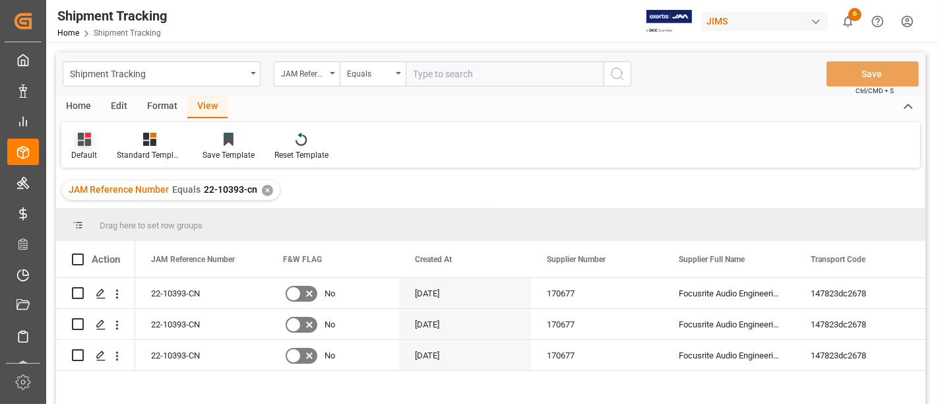
click at [94, 160] on div "Default" at bounding box center [84, 155] width 26 height 12
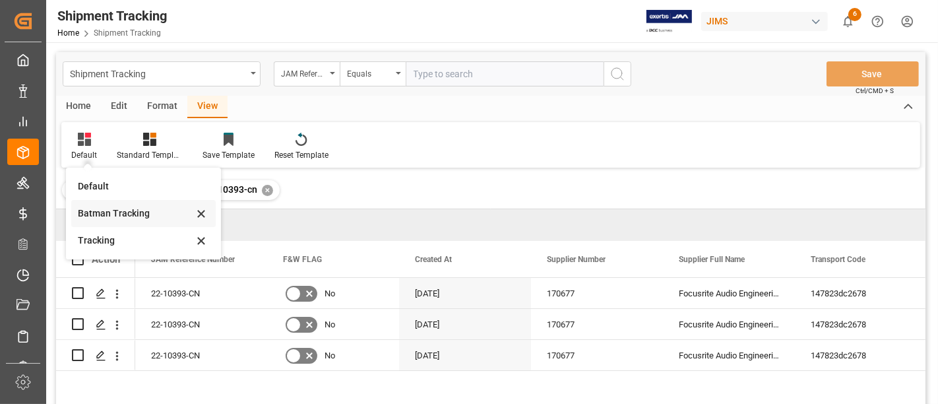
click at [106, 210] on div "Batman Tracking" at bounding box center [135, 214] width 115 height 14
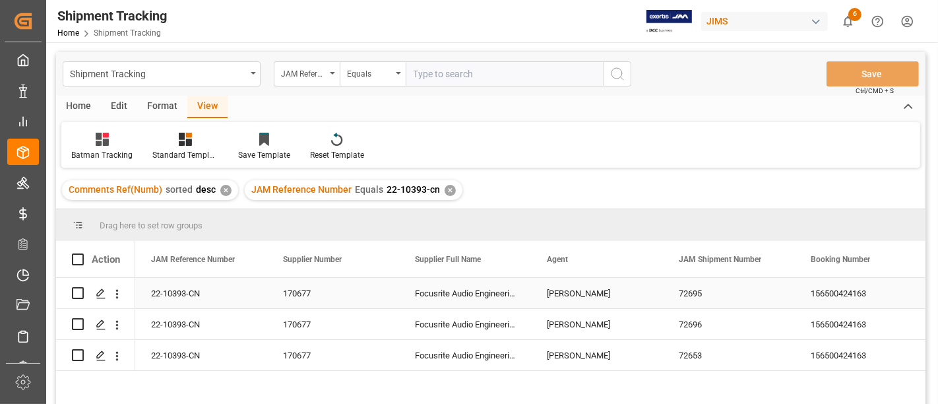
click at [597, 297] on div "Kevin Schofield" at bounding box center [597, 293] width 100 height 30
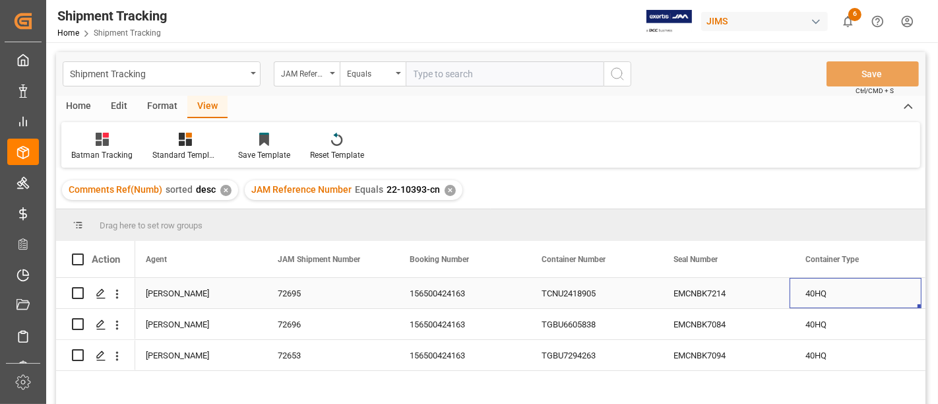
scroll to position [0, 533]
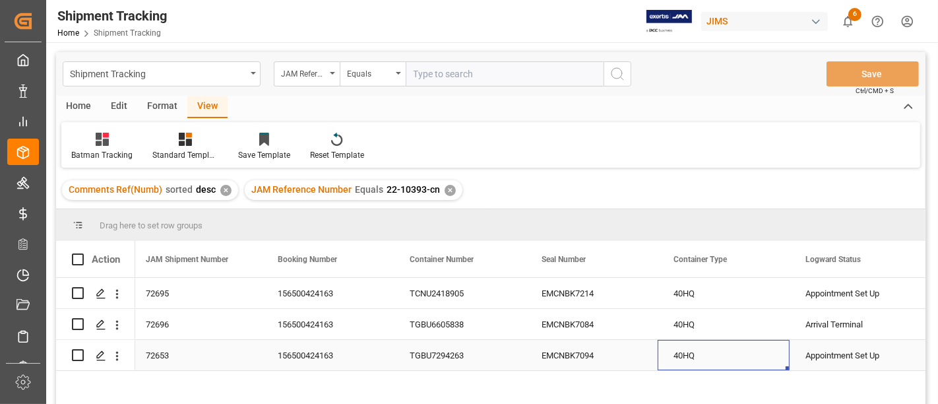
click at [686, 354] on div "40HQ" at bounding box center [724, 355] width 132 height 30
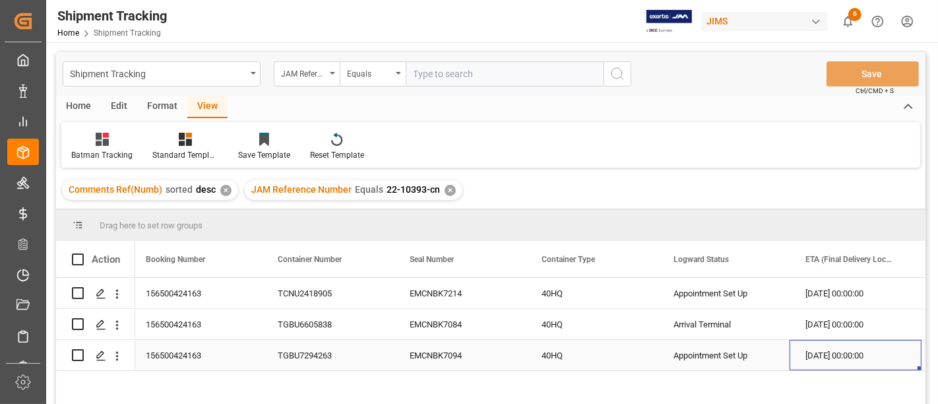
scroll to position [0, 665]
click at [862, 357] on div "10-02-2025 00:00:00" at bounding box center [856, 355] width 132 height 30
click at [868, 352] on div "10-02-2025 00:00:00" at bounding box center [856, 355] width 132 height 30
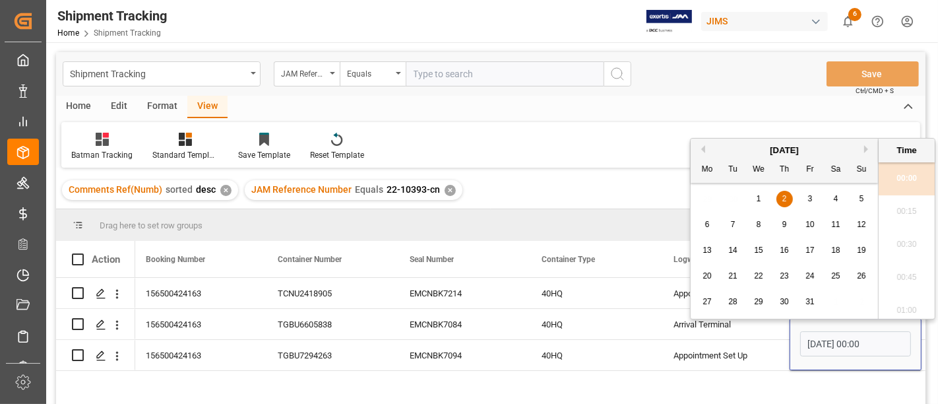
click at [762, 115] on div "Home Edit Format View" at bounding box center [491, 107] width 870 height 22
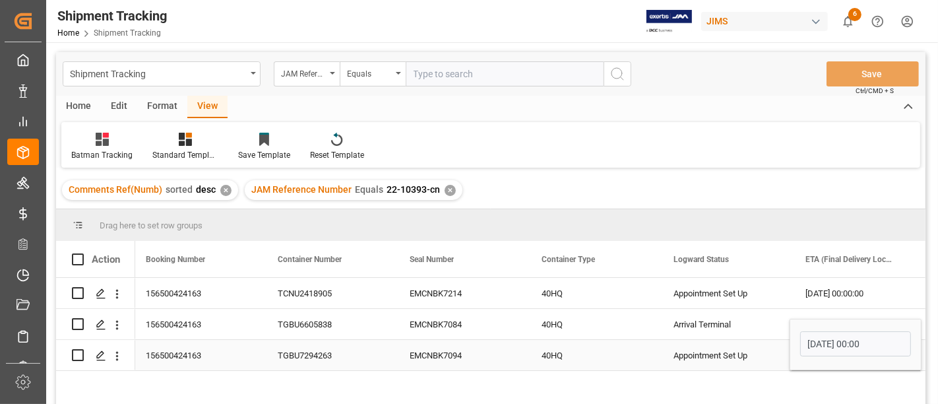
click at [843, 344] on input "10-02-2025 00:00" at bounding box center [855, 343] width 111 height 25
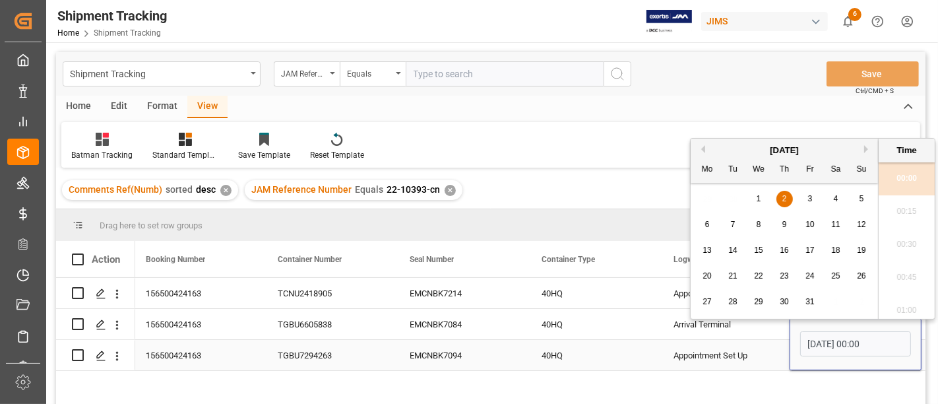
click at [843, 344] on input "10-02-2025 00:00" at bounding box center [855, 343] width 111 height 25
click at [703, 148] on button "Previous Month" at bounding box center [701, 149] width 8 height 8
click at [761, 279] on span "24" at bounding box center [758, 275] width 9 height 9
type input "09-24-2025 00:00"
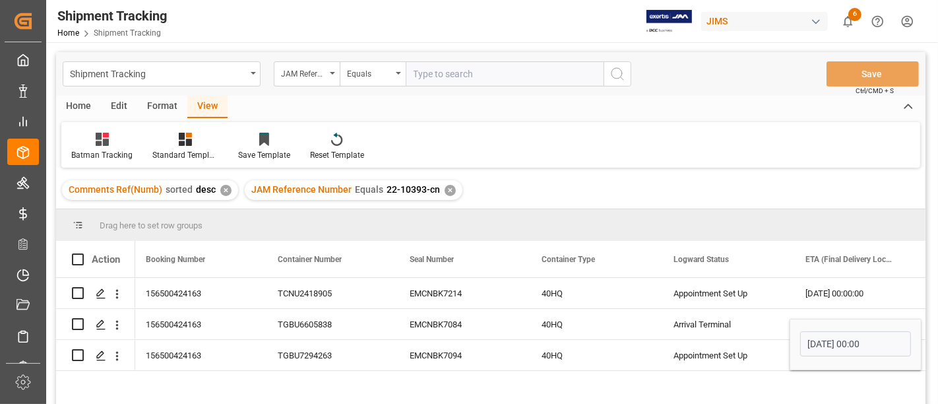
click at [601, 187] on div "Comments Ref(Numb) sorted desc ✕ JAM Reference Number Equals 22-10393-cn ✕" at bounding box center [491, 190] width 870 height 37
click at [850, 291] on div "10-02-2025 00:00:00" at bounding box center [856, 293] width 132 height 30
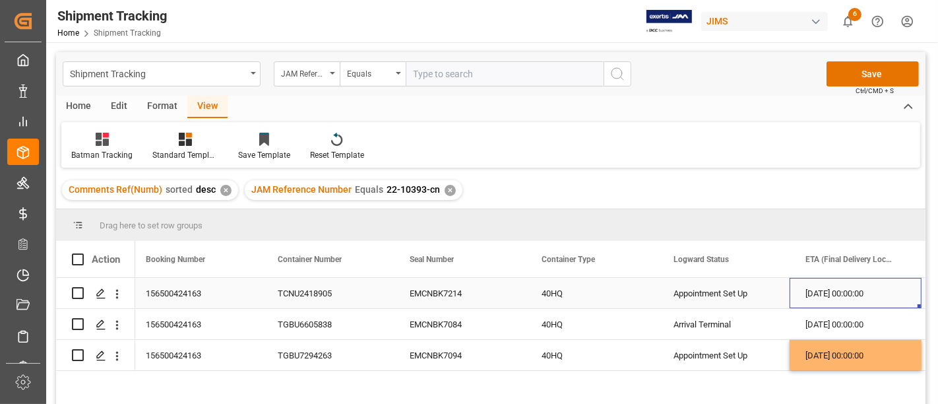
click at [850, 291] on div "10-02-2025 00:00:00" at bounding box center [856, 293] width 132 height 30
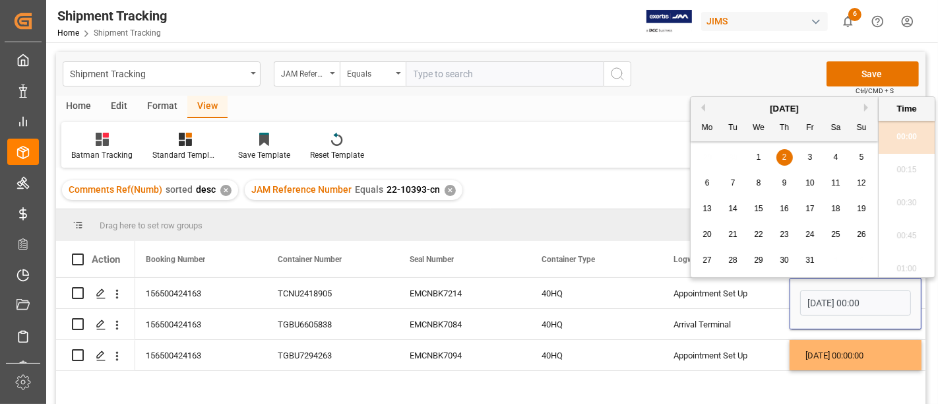
click at [704, 110] on button "Previous Month" at bounding box center [701, 108] width 8 height 8
click at [761, 234] on span "24" at bounding box center [758, 234] width 9 height 9
type input "09-24-2025 00:00"
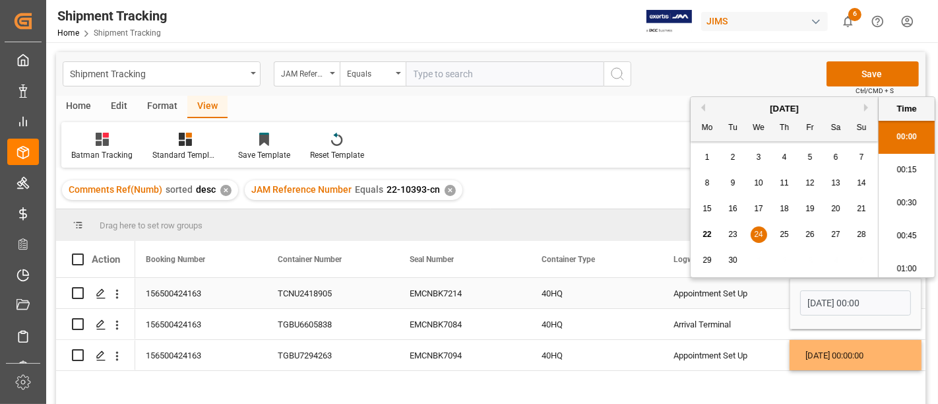
click at [659, 295] on div "Appointment Set Up" at bounding box center [724, 293] width 132 height 30
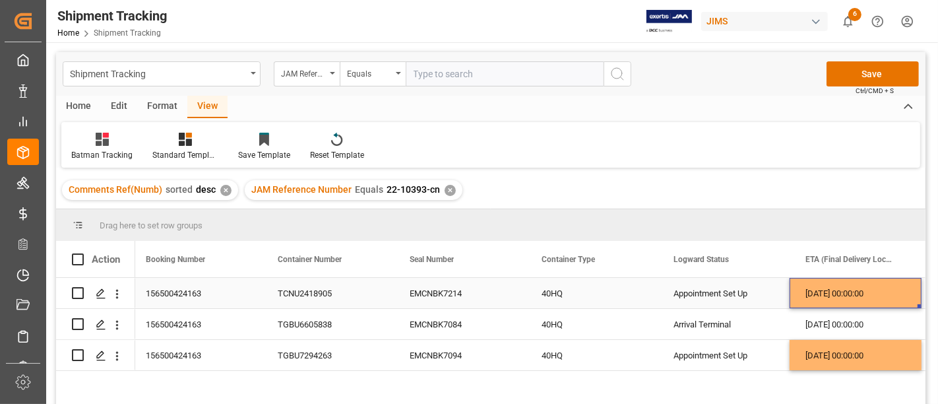
click at [855, 289] on div "09-24-2025 00:00:00" at bounding box center [856, 293] width 132 height 30
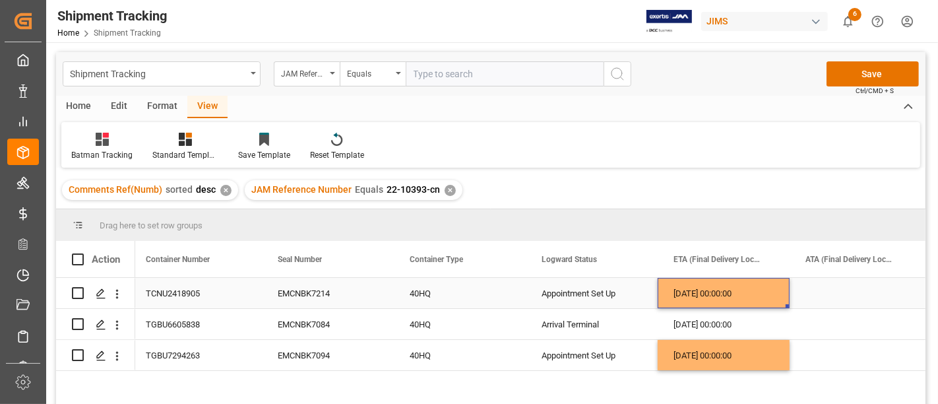
click at [765, 292] on div "09-24-2025 00:00:00" at bounding box center [724, 293] width 132 height 30
drag, startPoint x: 788, startPoint y: 306, endPoint x: 775, endPoint y: 331, distance: 27.8
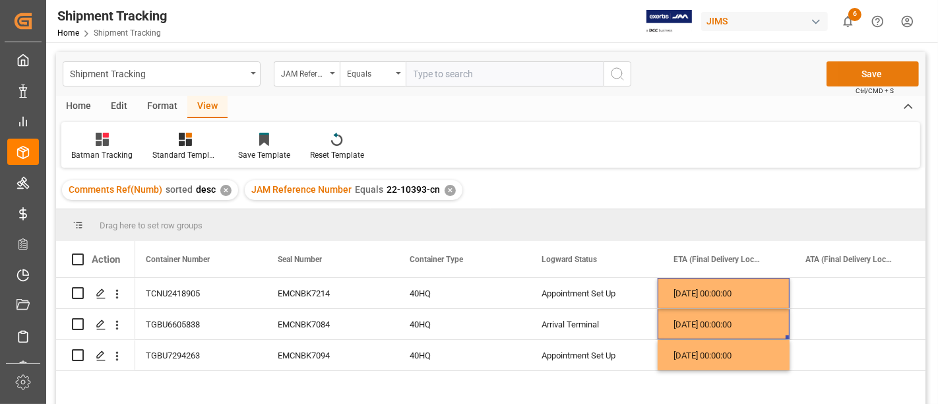
click at [866, 72] on button "Save" at bounding box center [873, 73] width 92 height 25
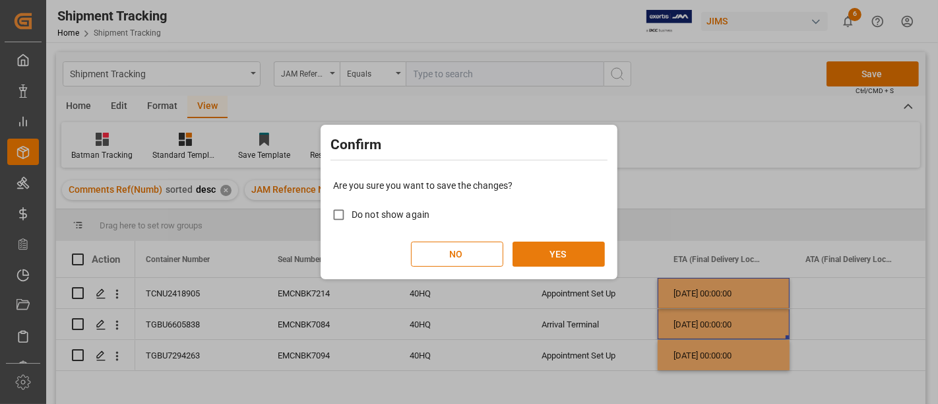
click at [552, 251] on button "YES" at bounding box center [559, 254] width 92 height 25
